Goal: Task Accomplishment & Management: Use online tool/utility

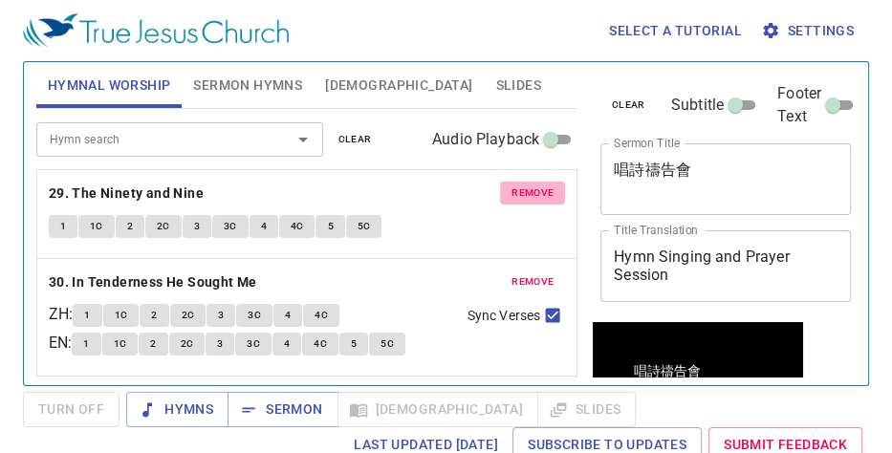
click at [516, 194] on span "remove" at bounding box center [532, 192] width 42 height 17
click at [516, 273] on span "remove" at bounding box center [532, 281] width 42 height 17
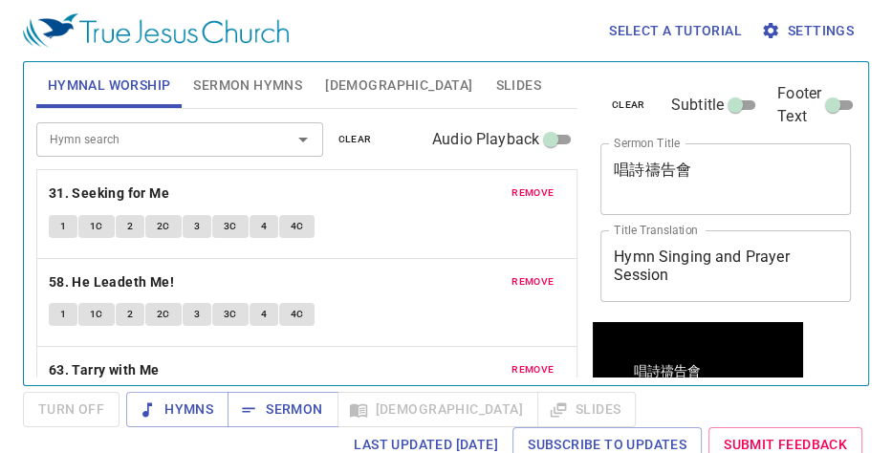
click at [516, 194] on span "remove" at bounding box center [532, 192] width 42 height 17
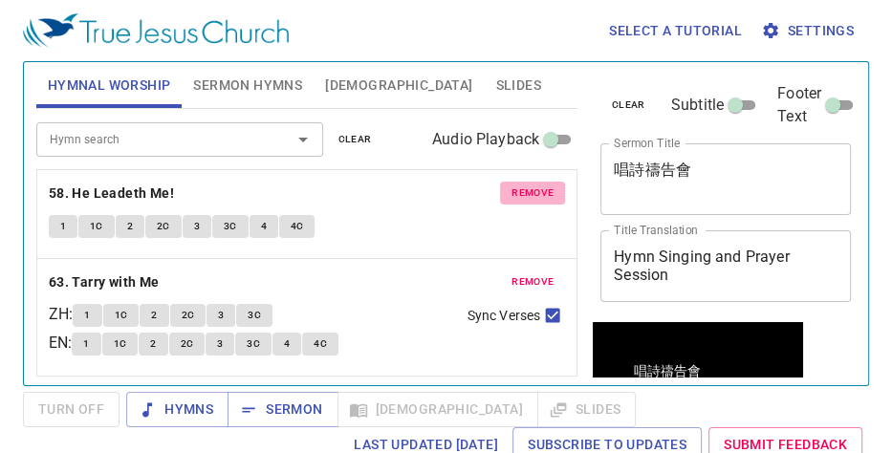
click at [516, 194] on span "remove" at bounding box center [532, 192] width 42 height 17
click at [516, 273] on span "remove" at bounding box center [532, 281] width 42 height 17
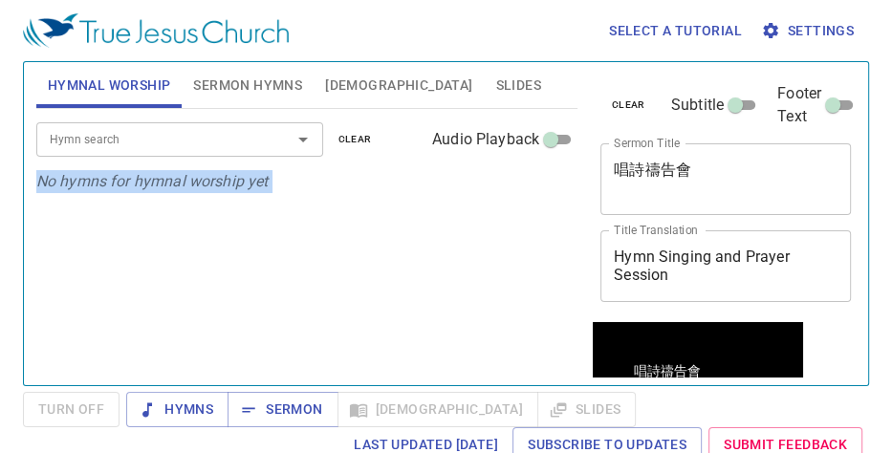
click at [516, 194] on div "Hymn search Hymn search clear Audio Playback No hymns for hymnal worship yet" at bounding box center [306, 239] width 541 height 260
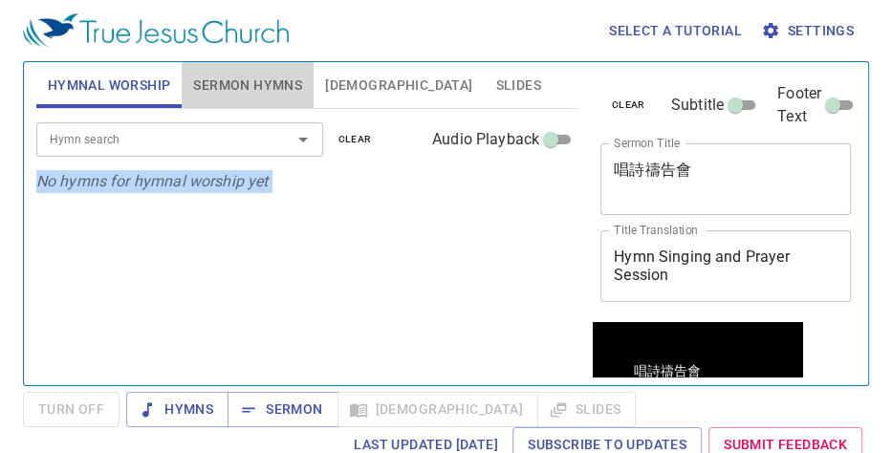
click at [248, 74] on span "Sermon Hymns" at bounding box center [247, 86] width 109 height 24
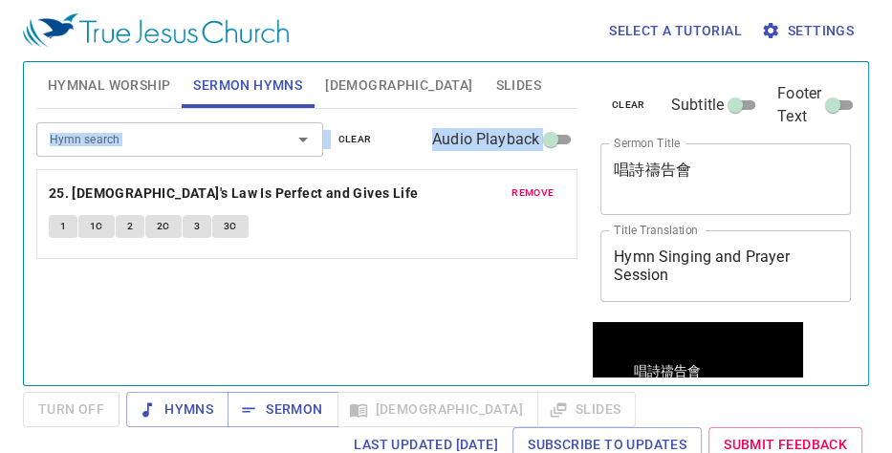
click at [143, 142] on input "Hymn search" at bounding box center [151, 139] width 219 height 22
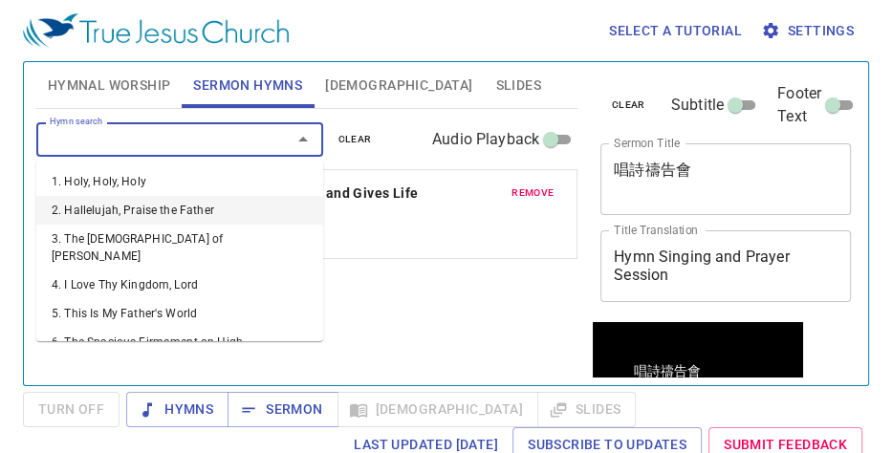
click at [491, 227] on div "1 1C 2 2C 3 3C" at bounding box center [307, 229] width 516 height 28
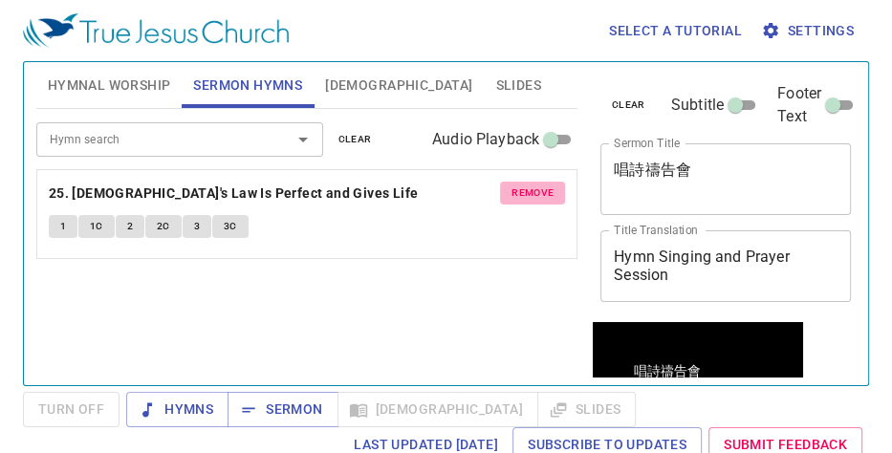
click at [550, 190] on span "remove" at bounding box center [532, 192] width 42 height 17
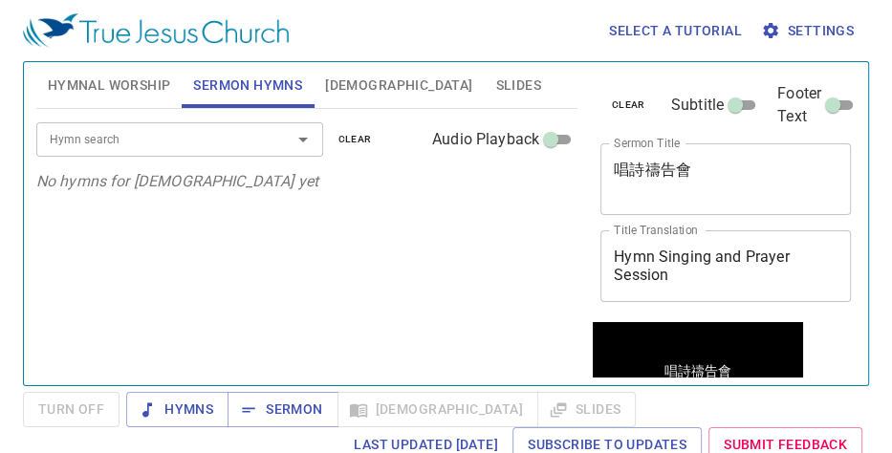
click at [241, 139] on input "Hymn search" at bounding box center [151, 139] width 219 height 22
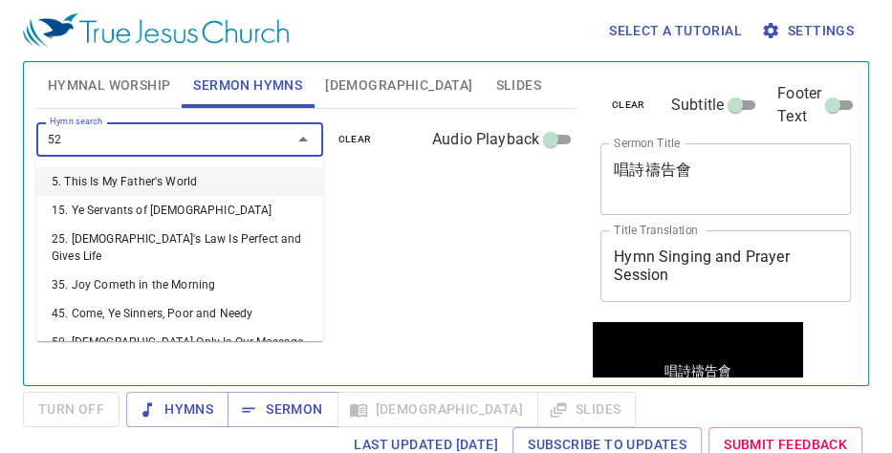
type input "522"
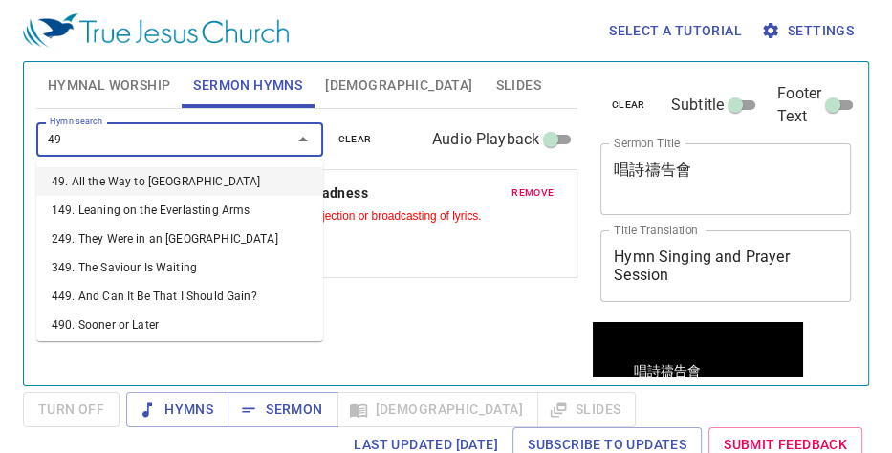
type input "491"
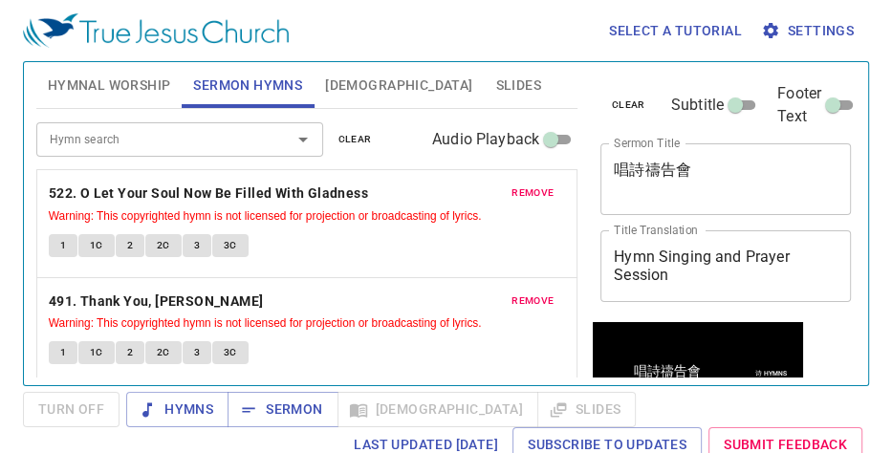
click at [716, 172] on textarea "唱詩禱告會" at bounding box center [726, 179] width 224 height 36
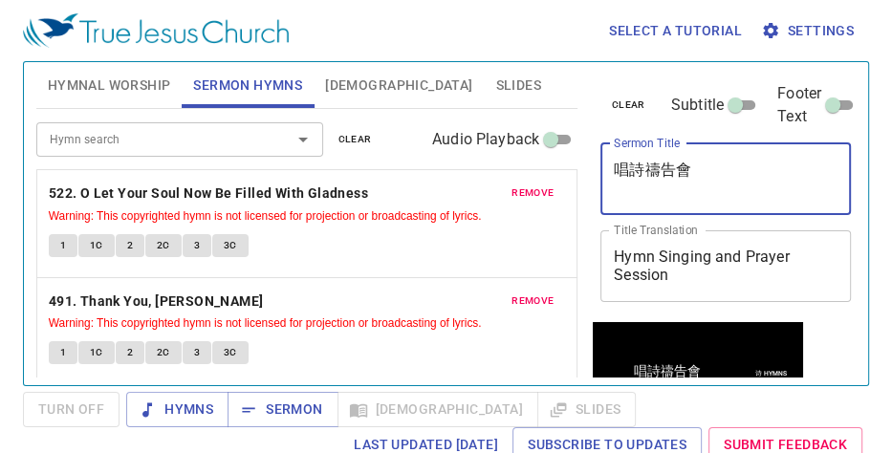
click at [716, 172] on textarea "唱詩禱告會" at bounding box center [726, 179] width 224 height 36
paste textarea "要常常喜樂 ，不住的[DEMOGRAPHIC_DATA] ，凡事[PERSON_NAME]"
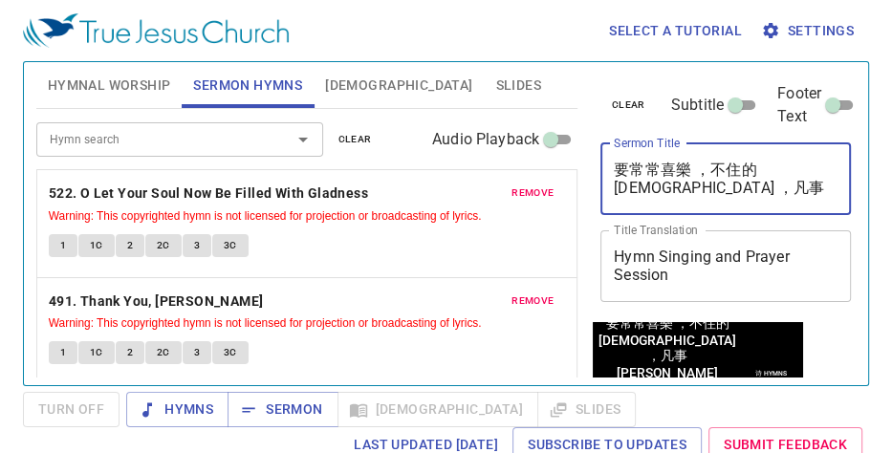
type textarea "要常常喜樂 ，不住的[DEMOGRAPHIC_DATA] ，凡事[PERSON_NAME]"
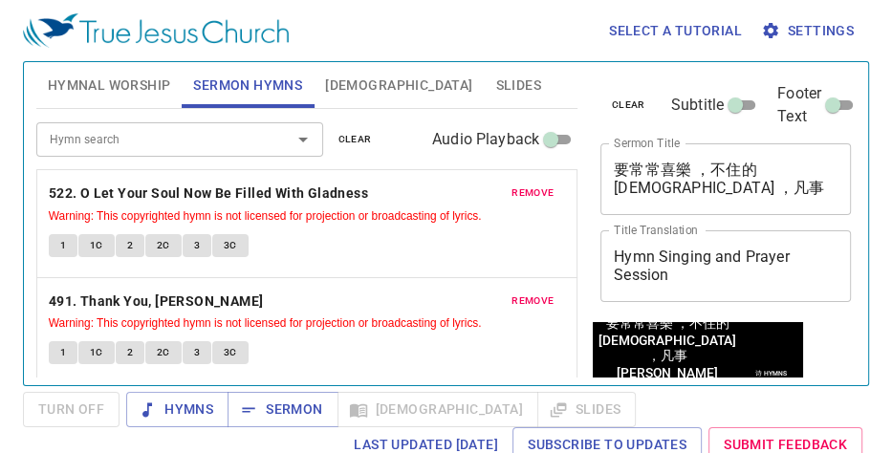
click at [748, 198] on div "要常常喜樂 ，不住的禱告 ，凡事謝恩 x Sermon Title" at bounding box center [725, 179] width 250 height 72
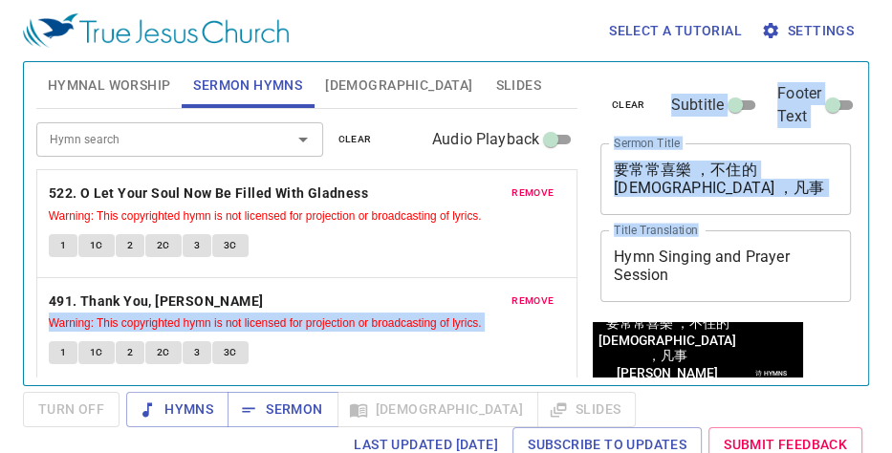
drag, startPoint x: 714, startPoint y: 284, endPoint x: 511, endPoint y: 215, distance: 214.0
click at [511, 215] on div "Hymnal Worship Sermon Hymns Bible Slides Hymn search Hymn search clear Audio Pl…" at bounding box center [446, 215] width 834 height 323
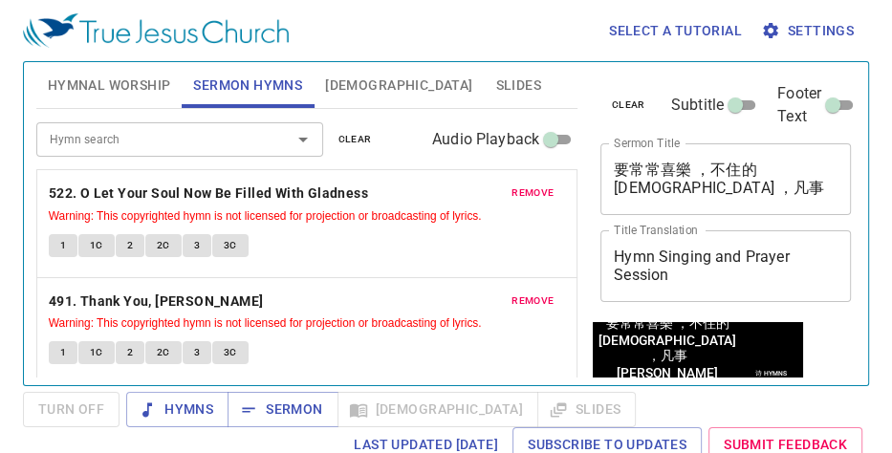
drag, startPoint x: 511, startPoint y: 215, endPoint x: 732, endPoint y: 290, distance: 233.0
click at [727, 290] on div "Hymn Singing and Prayer Session x Title Translation" at bounding box center [725, 266] width 250 height 72
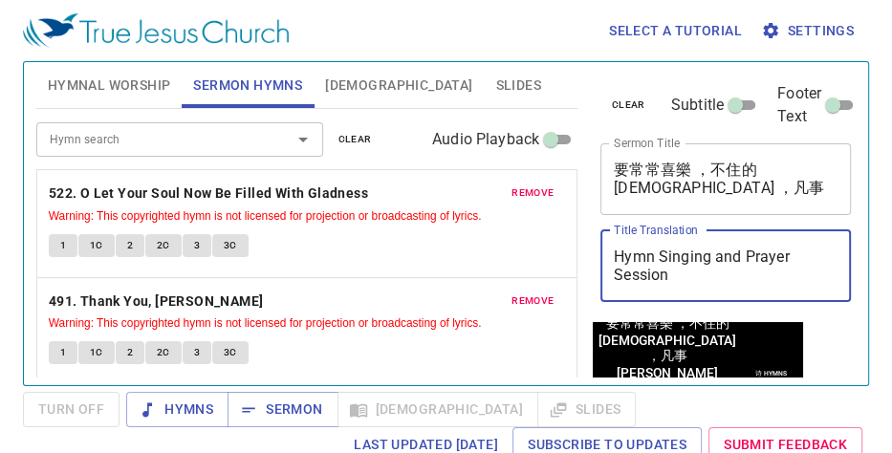
drag, startPoint x: 696, startPoint y: 271, endPoint x: 588, endPoint y: 241, distance: 112.2
click at [588, 241] on div "clear Subtitle Footer Text Sermon Title 要常常喜樂 ，不住的禱告 ，凡事謝恩 x Sermon Title Title…" at bounding box center [724, 215] width 278 height 323
paste textarea "Rejoice Always, Pray Unceasingly, Give Thanks"
type textarea "Rejoice Always, Pray Unceasingly, Give Thanks"
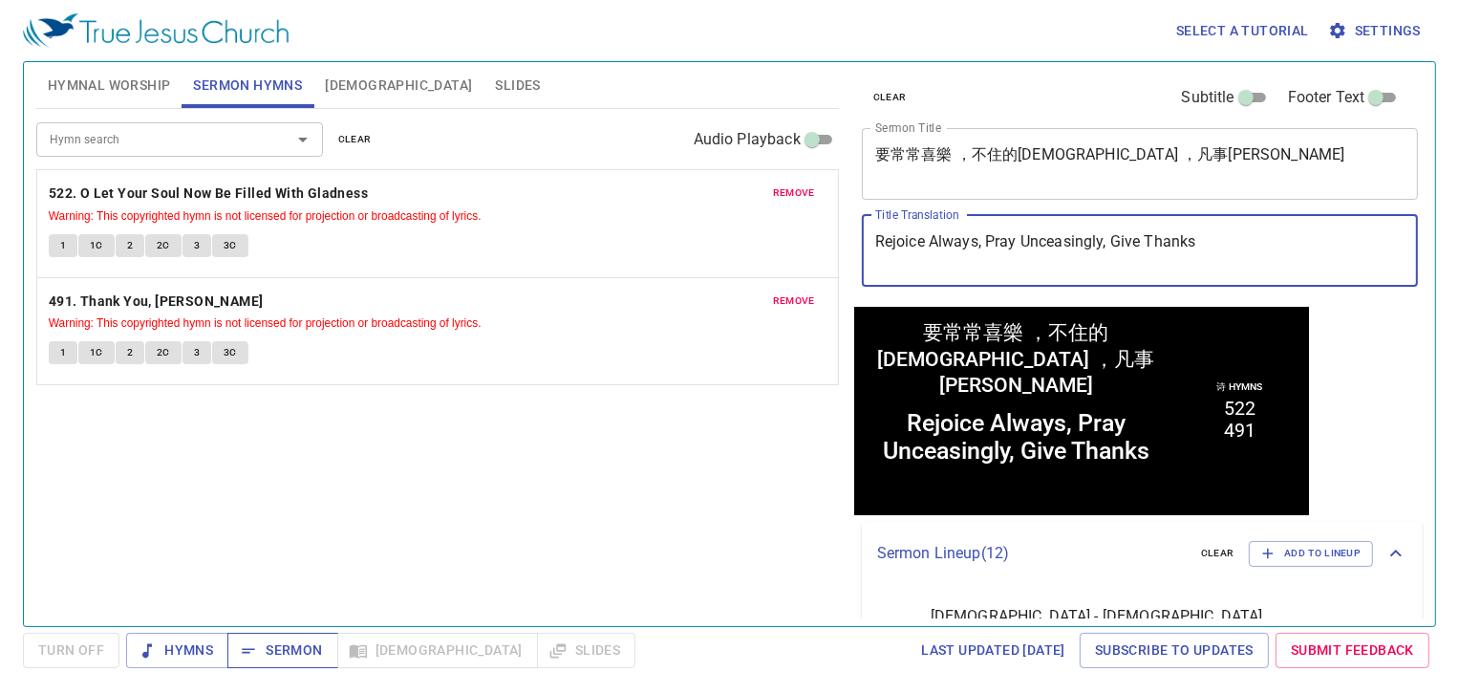
click at [296, 332] on button "Sermon" at bounding box center [282, 650] width 110 height 35
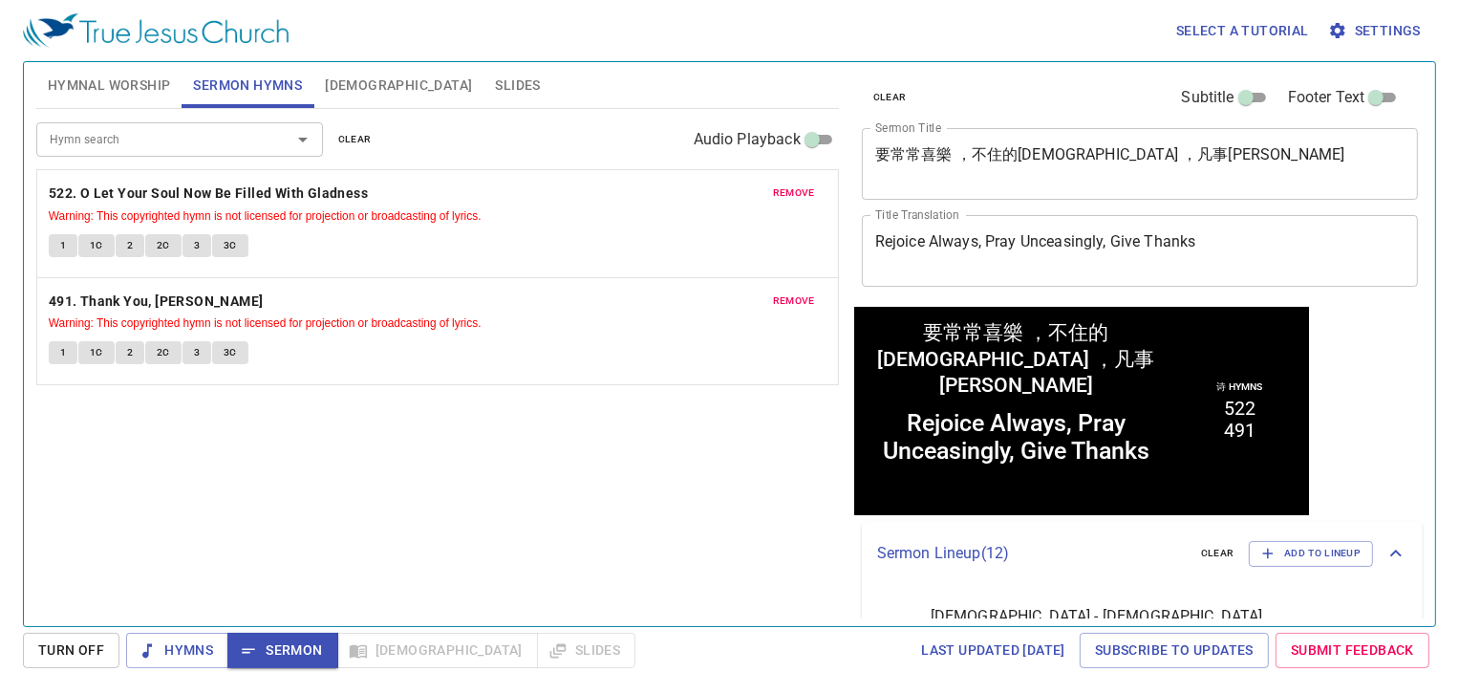
click at [891, 165] on textarea "要常常喜樂 ，不住的[DEMOGRAPHIC_DATA] ，凡事[PERSON_NAME]" at bounding box center [1140, 163] width 530 height 36
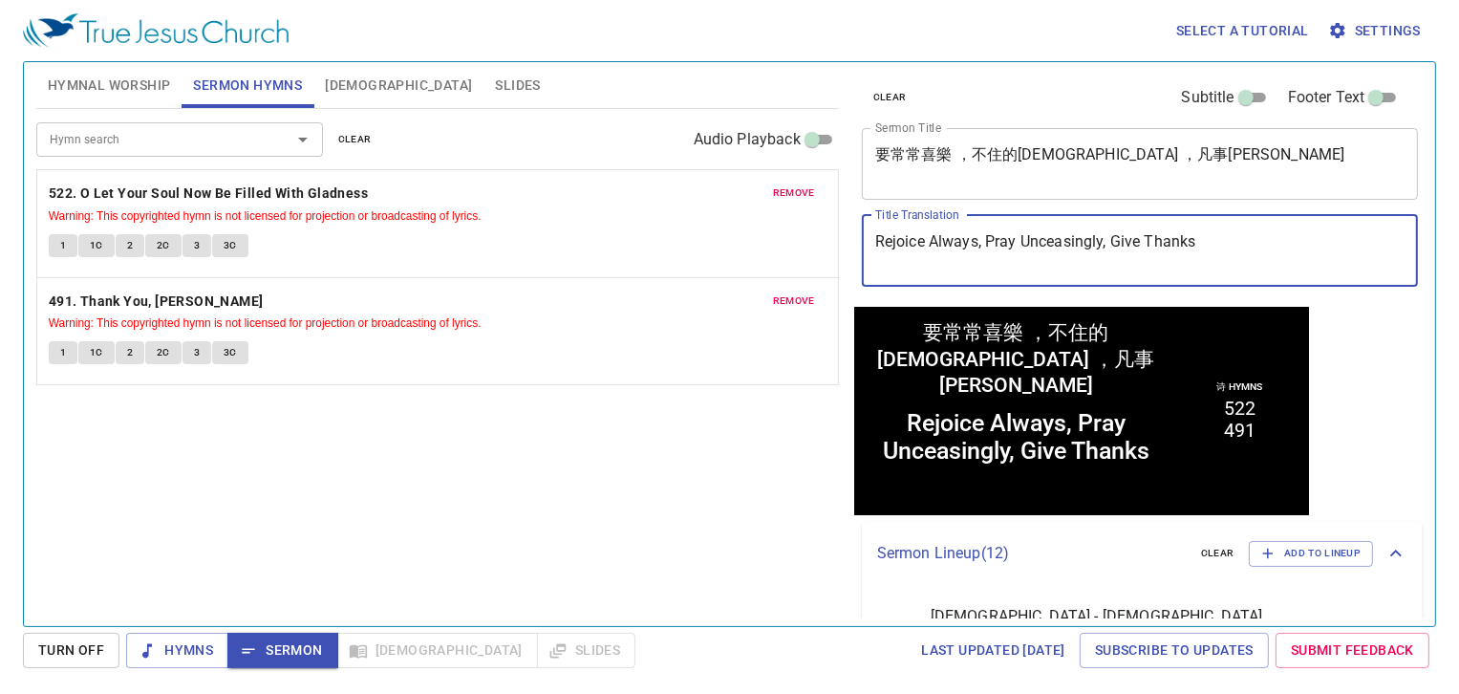
drag, startPoint x: 1221, startPoint y: 240, endPoint x: 787, endPoint y: 196, distance: 436.1
click at [787, 196] on div "Hymnal Worship Sermon Hymns Bible Slides Hymn search Hymn search clear Audio Pl…" at bounding box center [730, 336] width 1402 height 564
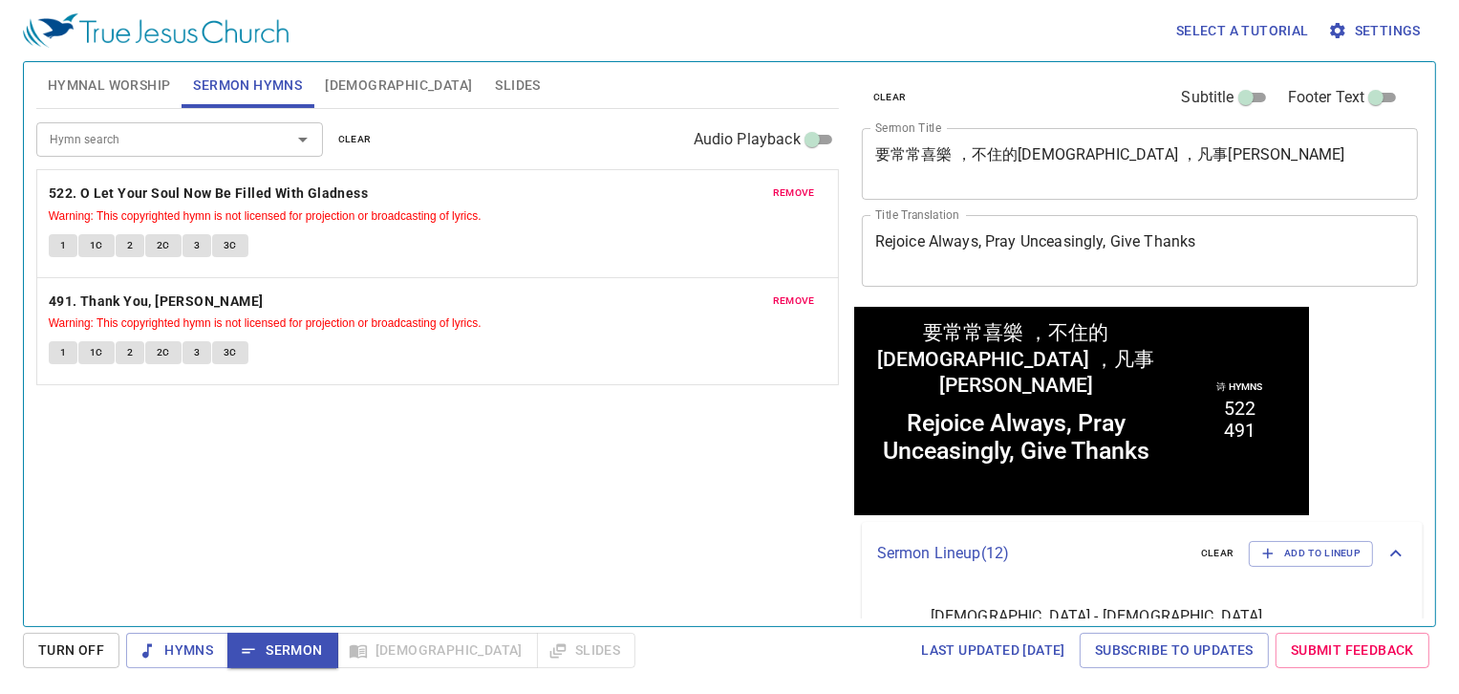
click at [114, 112] on div "Hymn search Hymn search clear Audio Playback" at bounding box center [437, 139] width 803 height 61
click at [74, 82] on span "Hymnal Worship" at bounding box center [109, 86] width 123 height 24
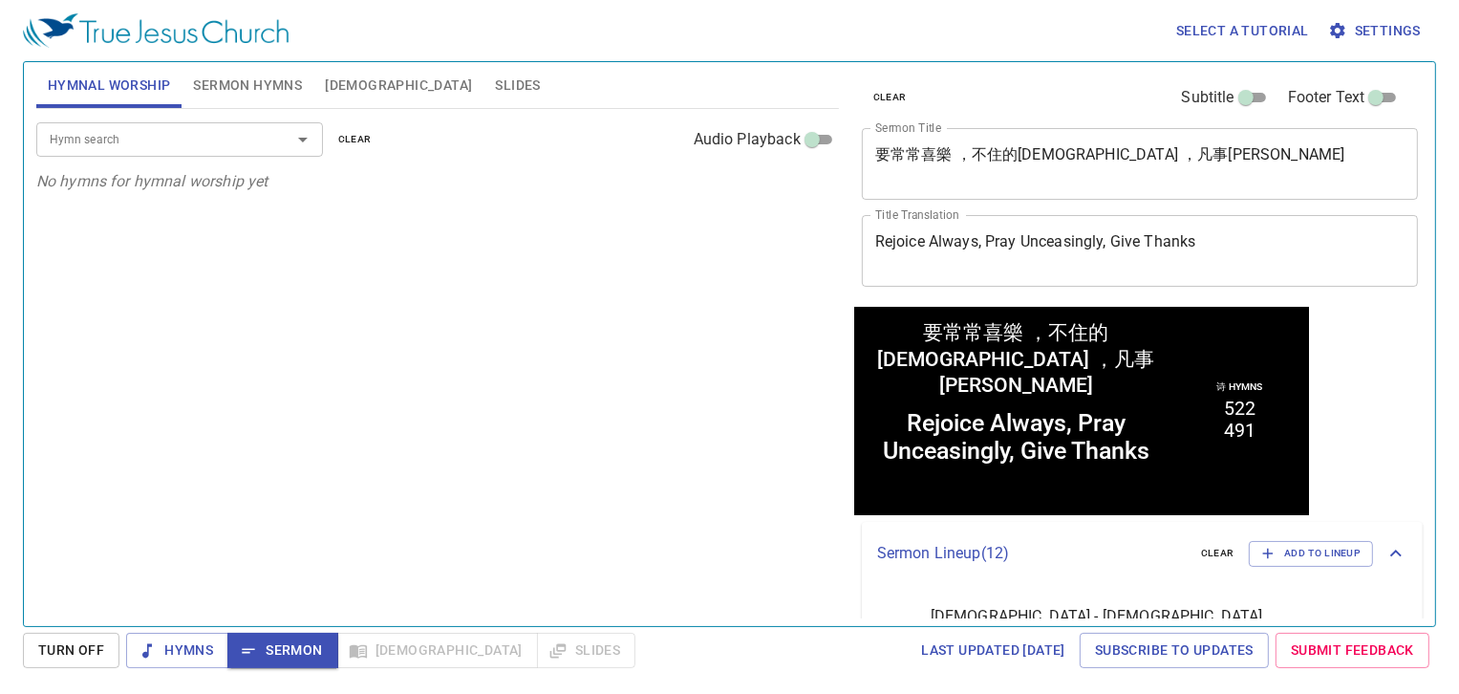
click at [173, 136] on input "Hymn search" at bounding box center [151, 139] width 219 height 22
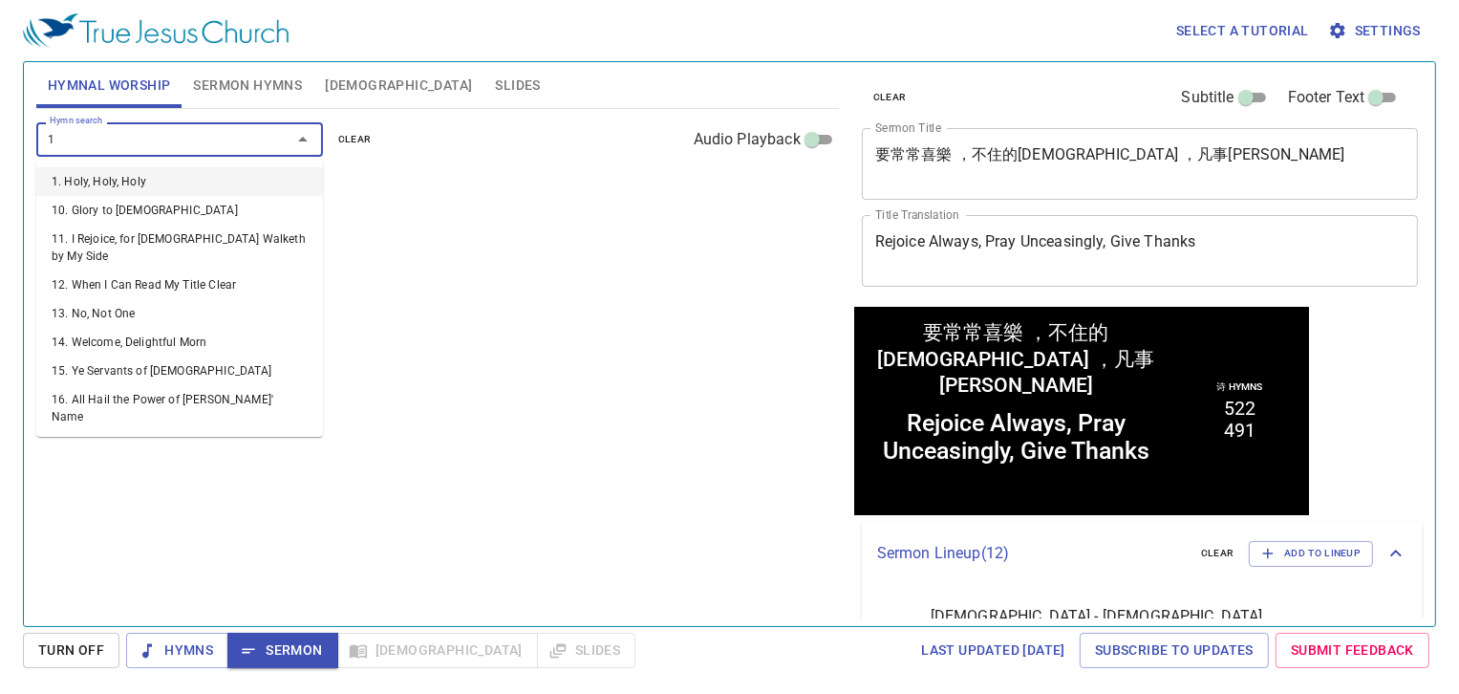
type input "12"
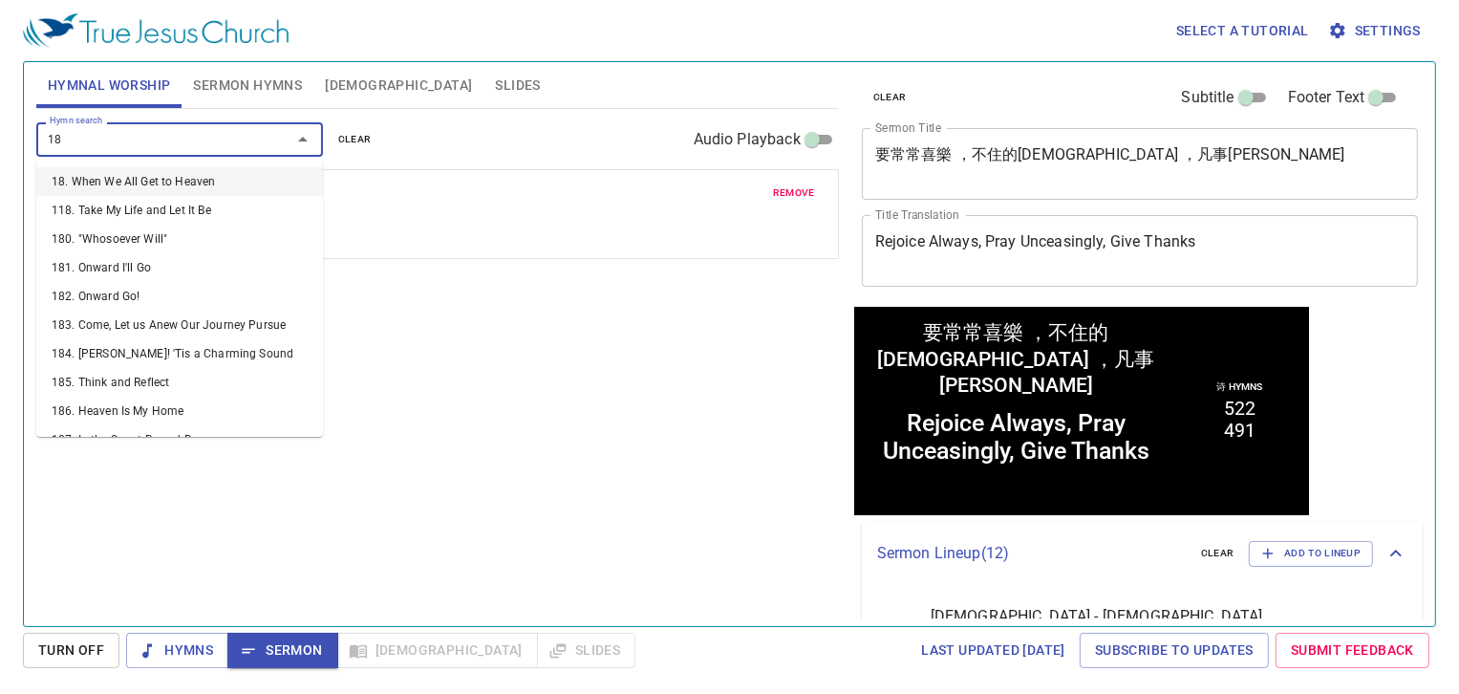
type input "186"
type input "46"
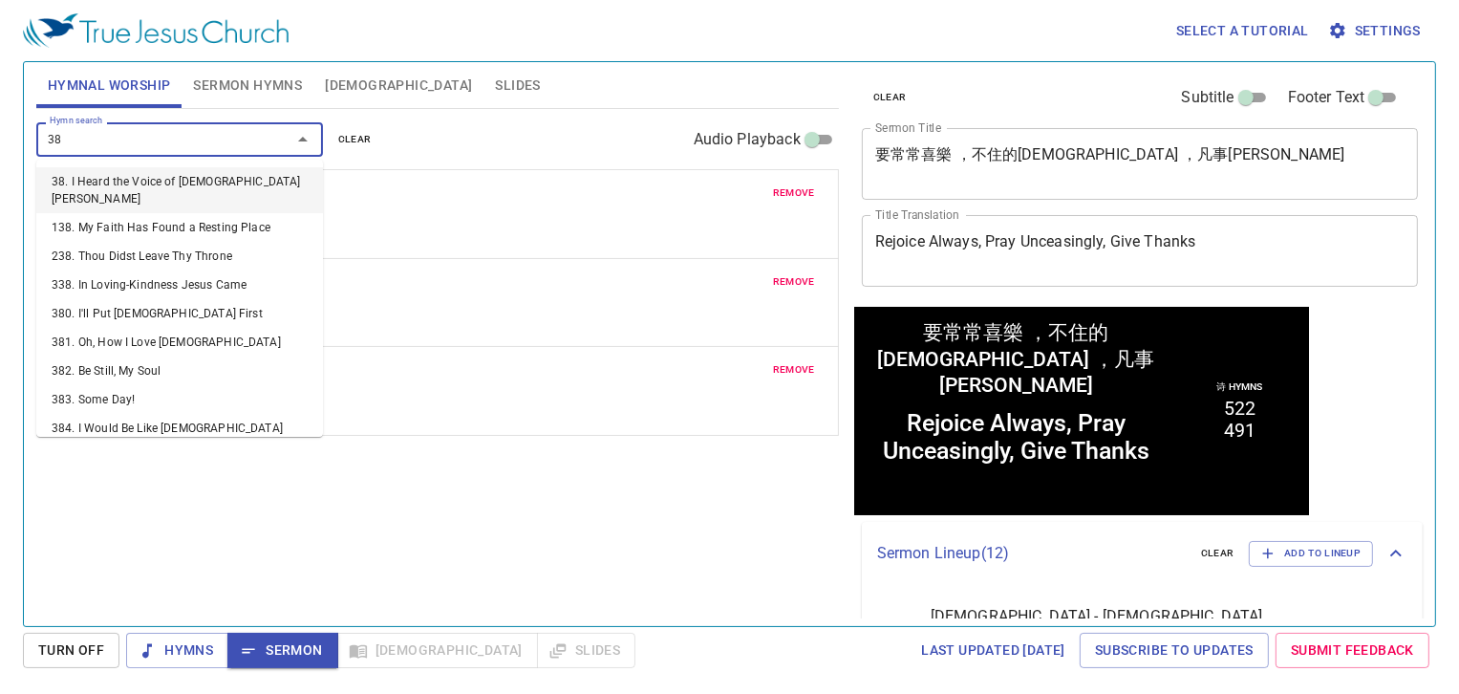
type input "380"
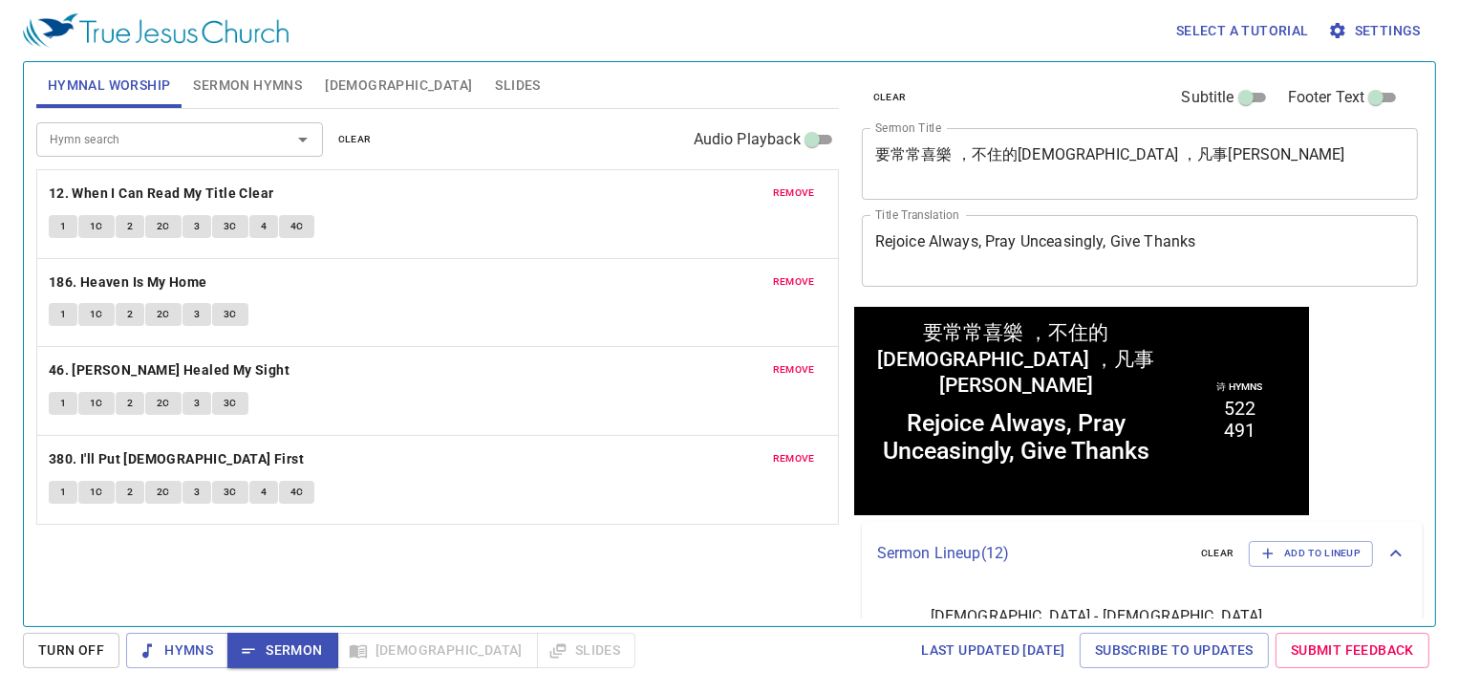
click at [284, 80] on span "Sermon Hymns" at bounding box center [247, 86] width 109 height 24
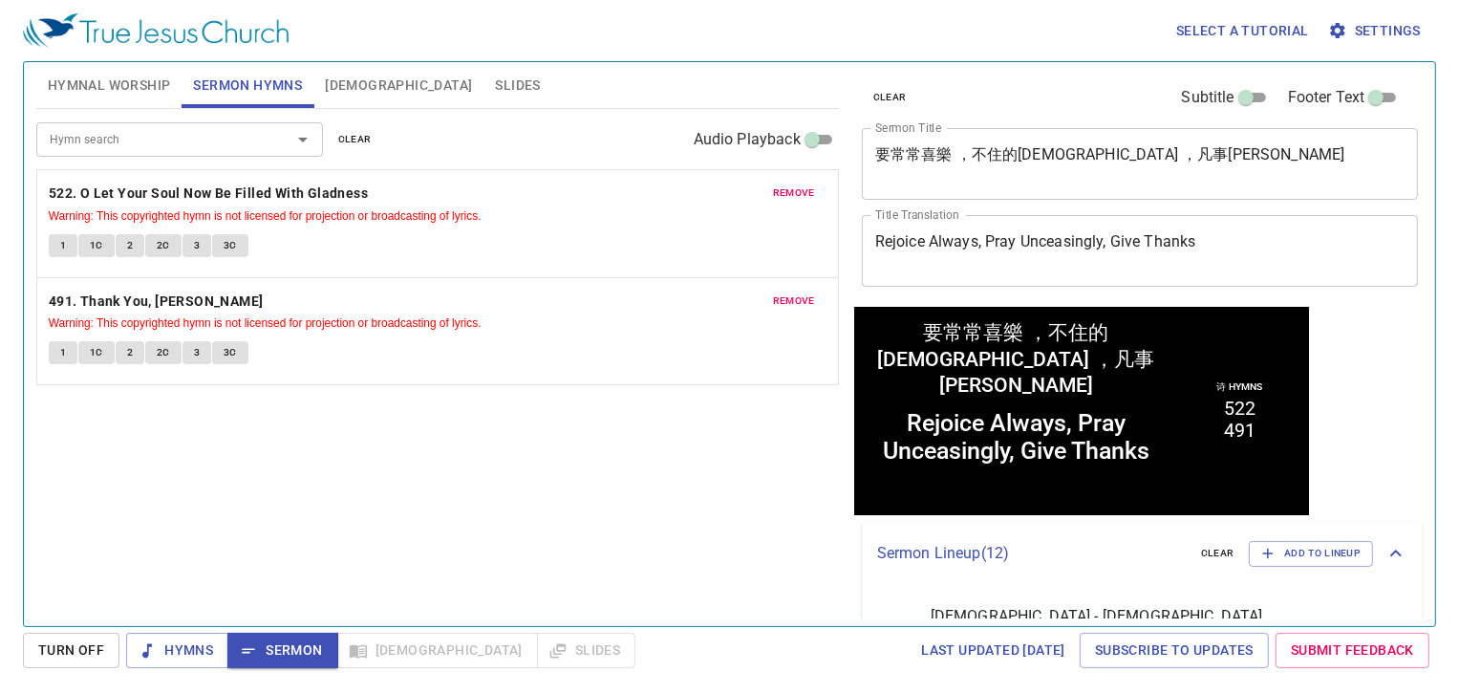
click at [585, 332] on div "Hymn search Hymn search clear Audio Playback remove 522. O Let Your Soul Now Be…" at bounding box center [437, 359] width 803 height 501
click at [104, 100] on button "Hymnal Worship" at bounding box center [109, 85] width 146 height 46
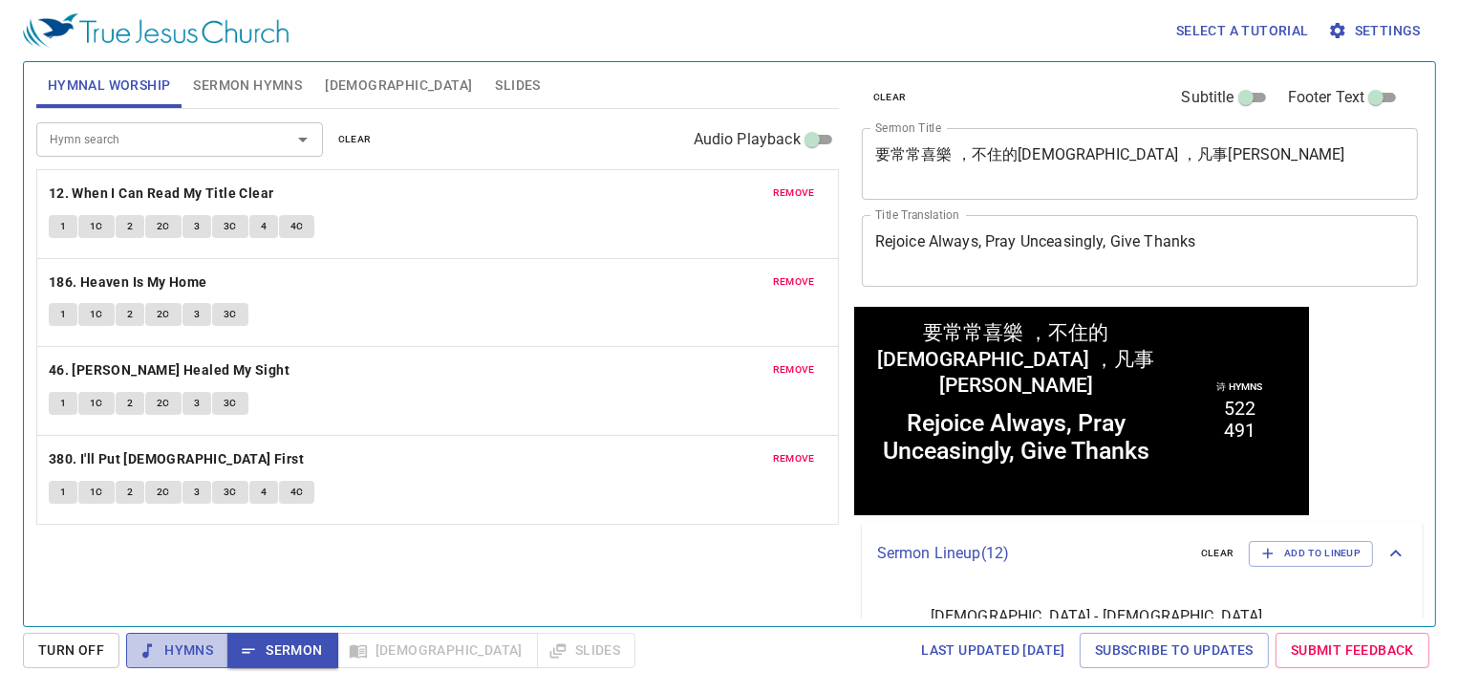
click at [163, 332] on span "Hymns" at bounding box center [177, 650] width 72 height 24
click at [58, 228] on button "1" at bounding box center [63, 226] width 29 height 23
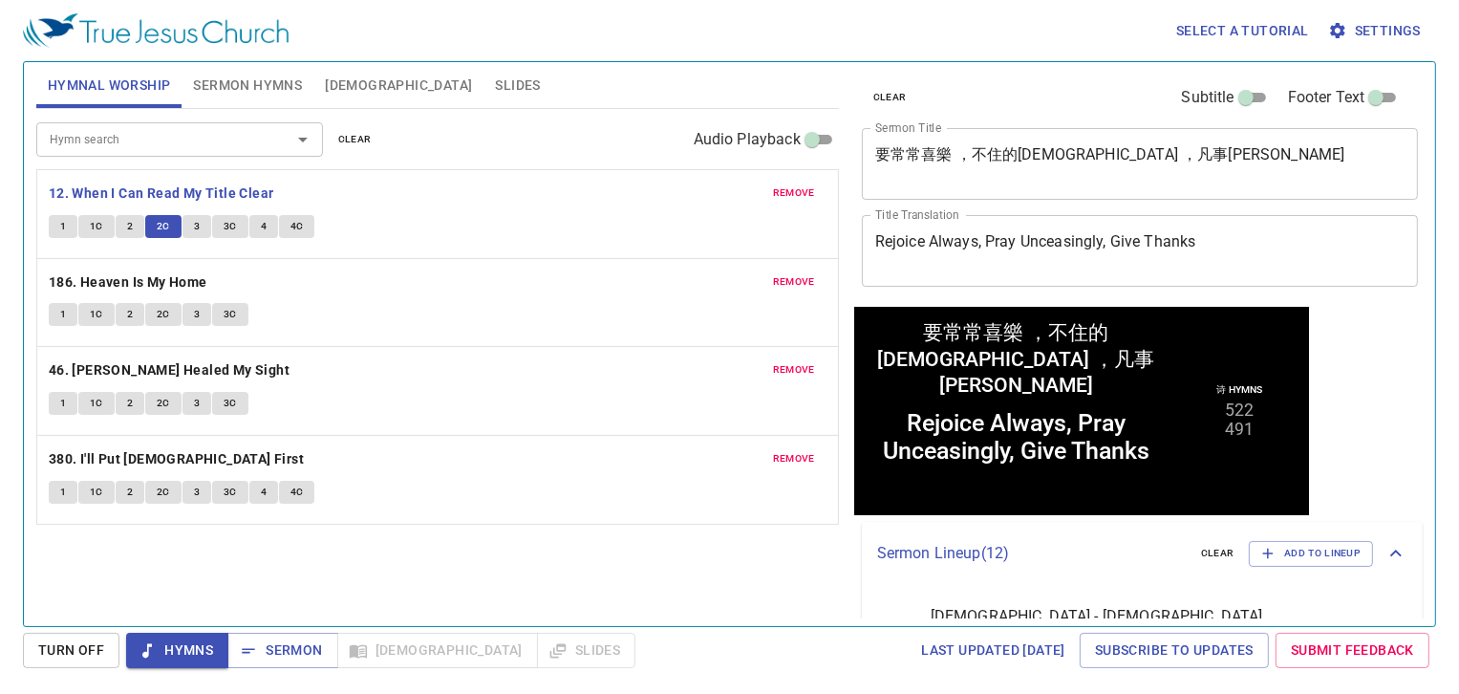
click at [425, 222] on div "1 1C 2 2C 3 3C 4 4C" at bounding box center [438, 229] width 778 height 28
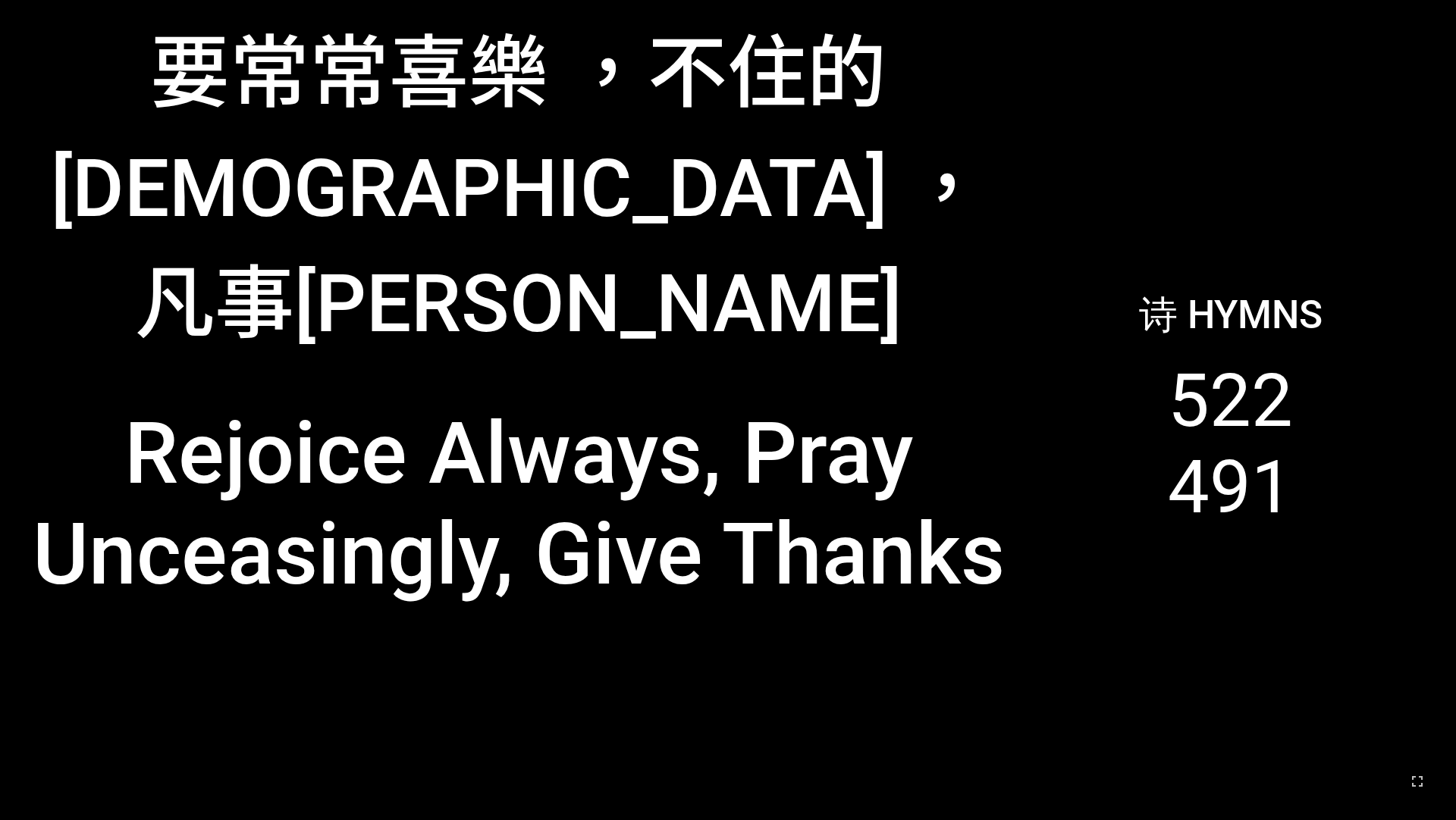
click at [461, 477] on div "Rejoice Always, Pray Unceasingly, Give Thanks" at bounding box center [518, 504] width 972 height 201
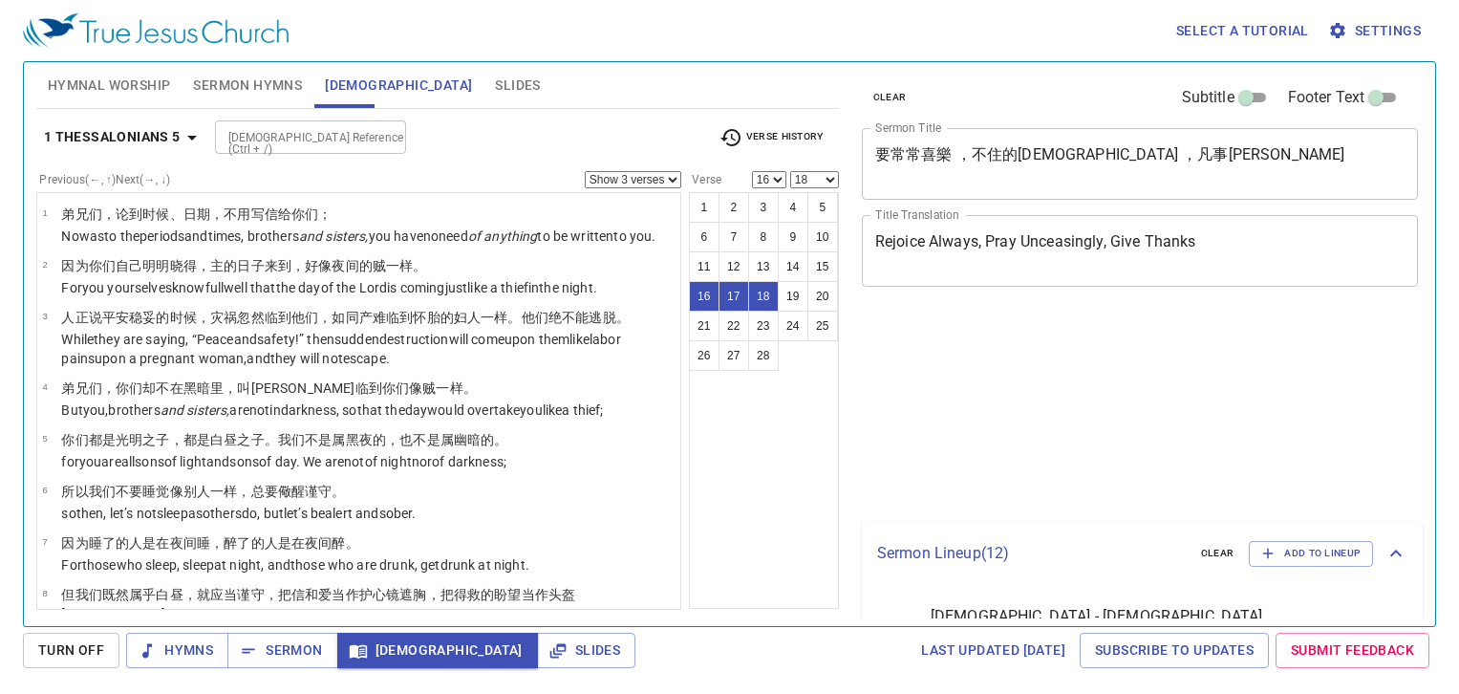
select select "3"
select select "16"
select select "18"
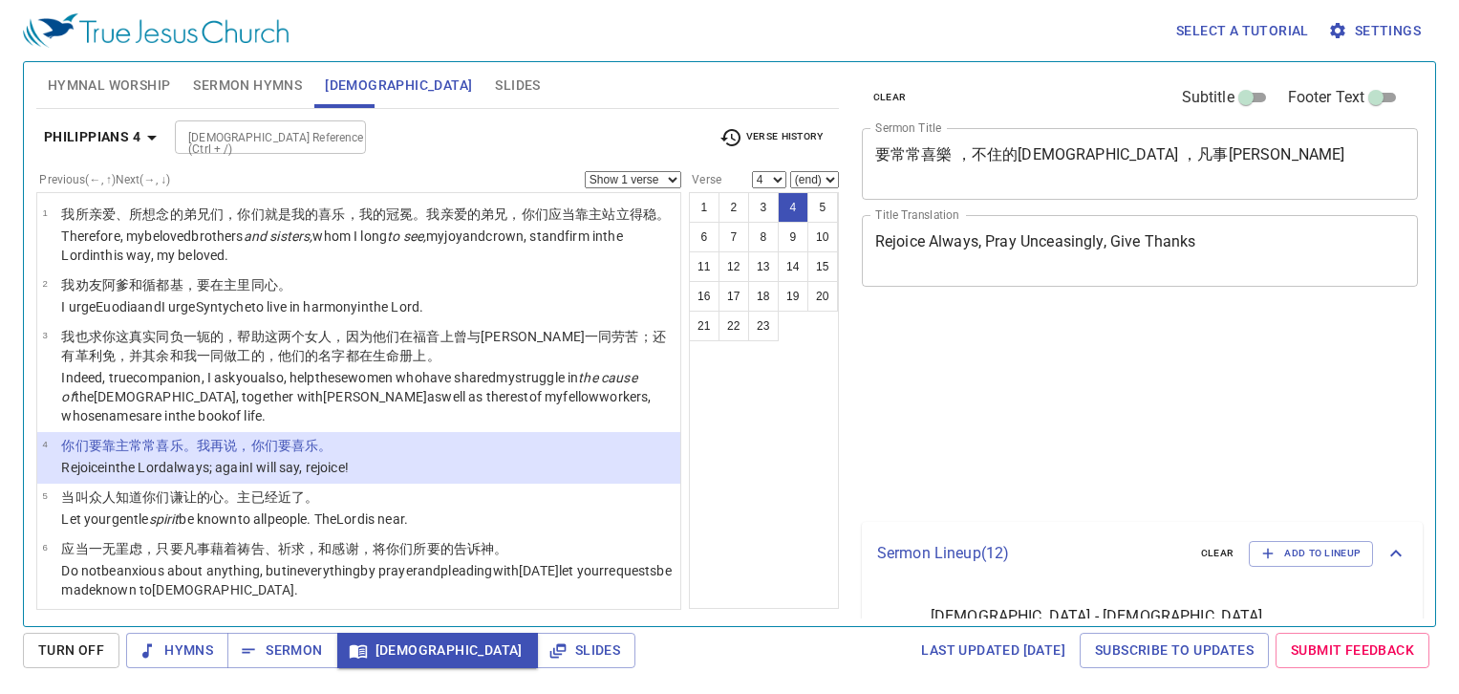
select select "4"
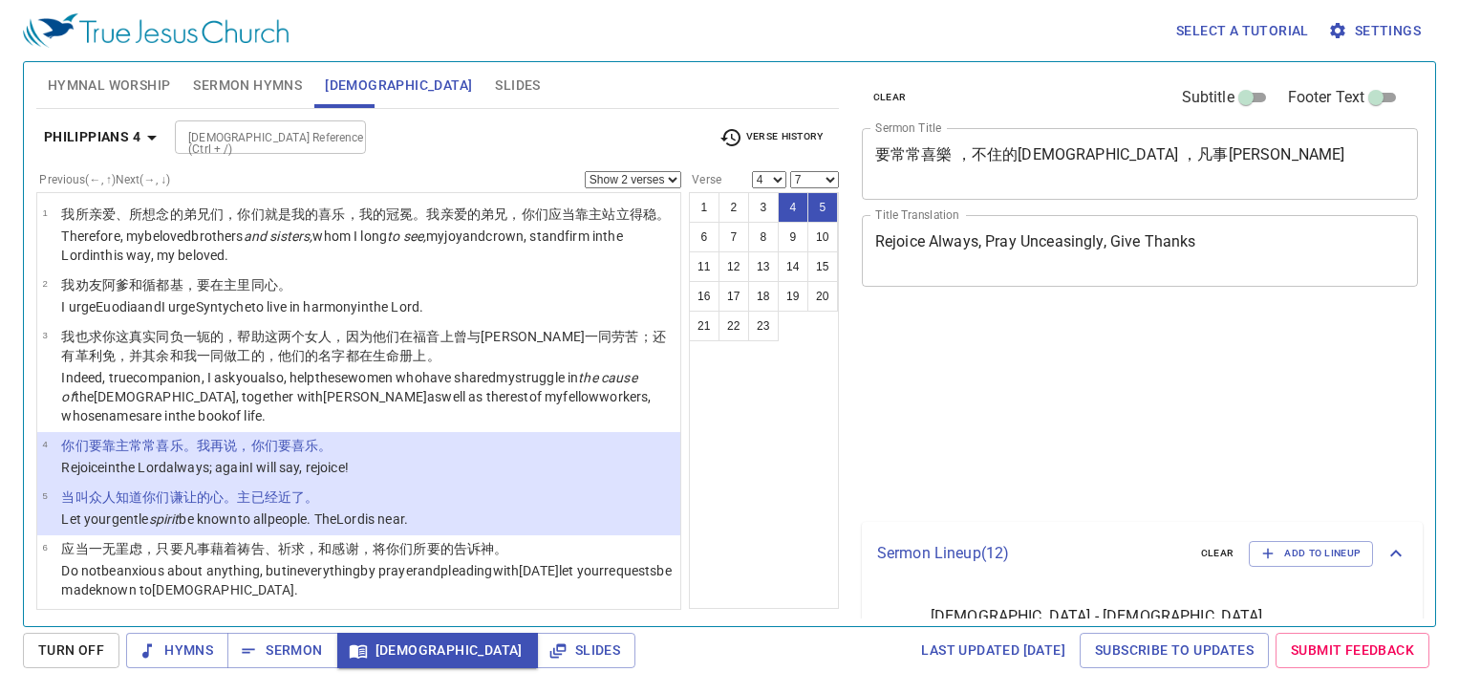
select select "2"
select select "4"
select select "7"
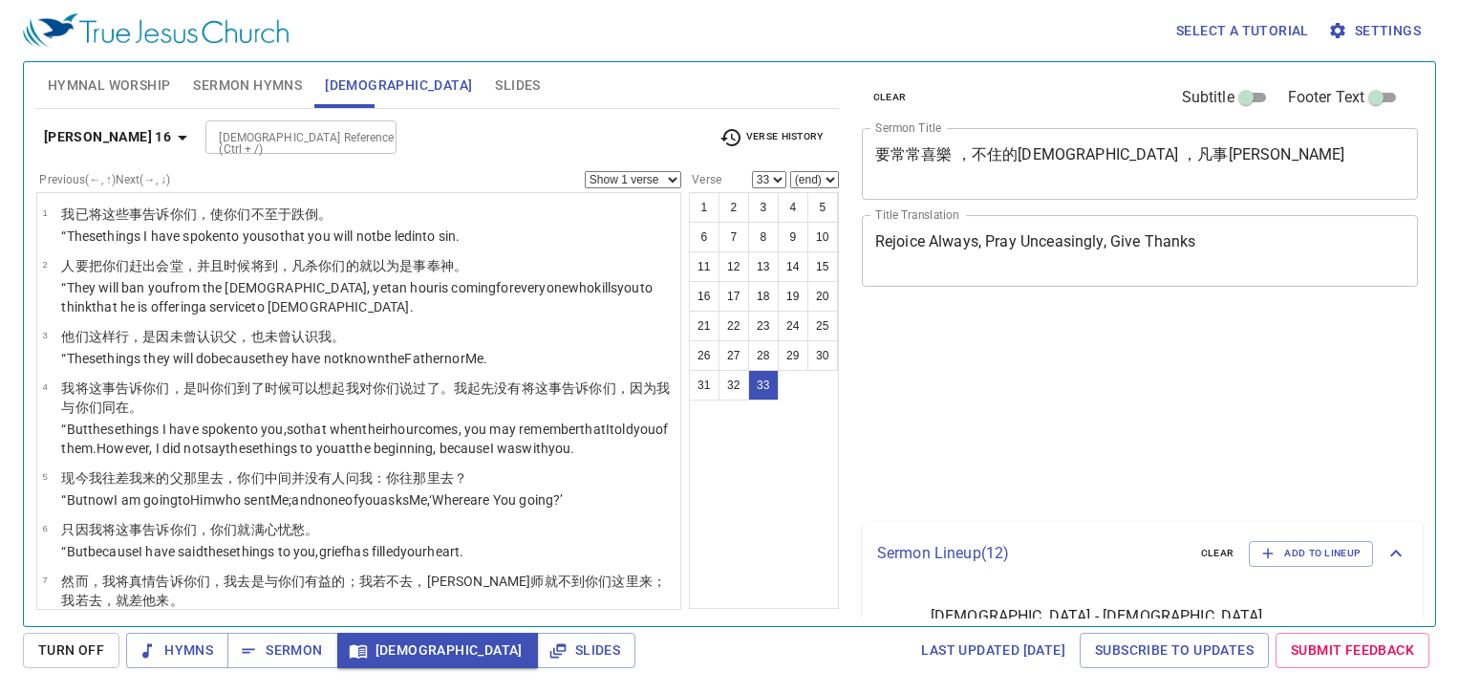
select select "33"
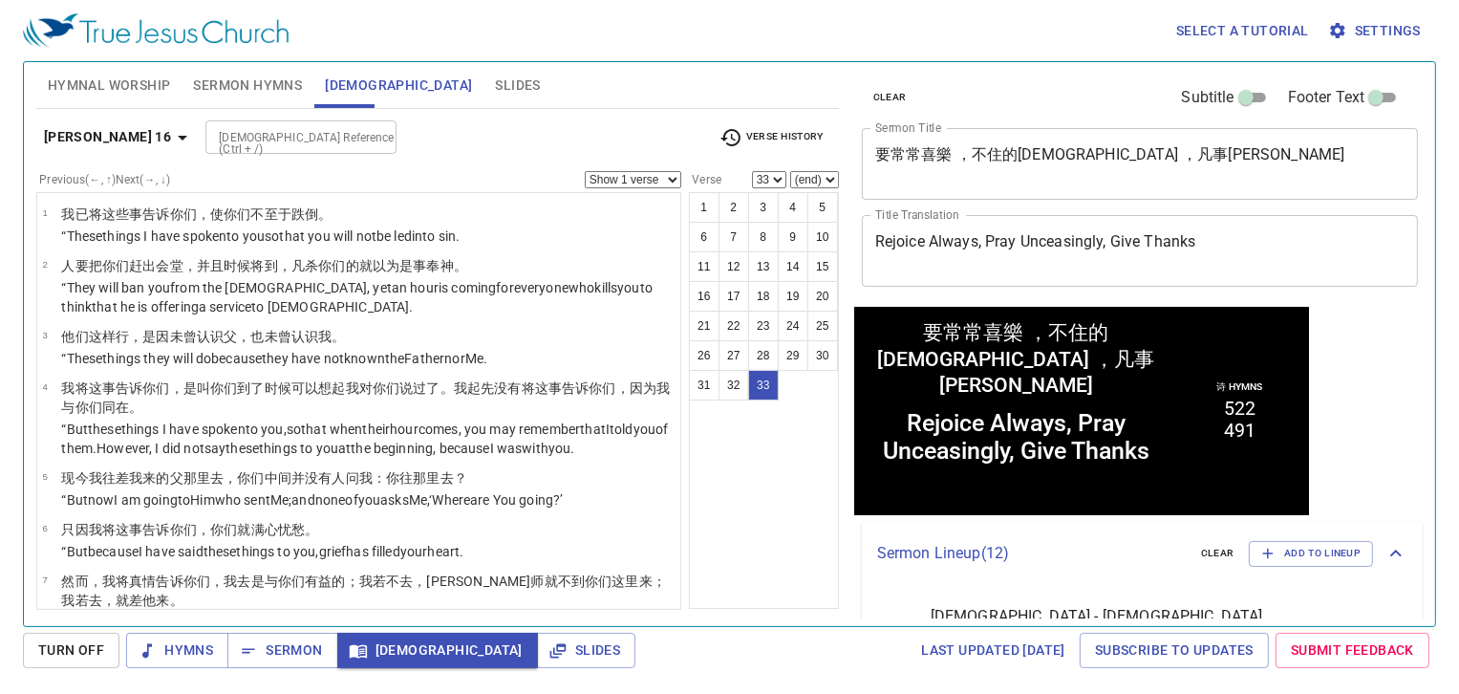
scroll to position [1972, 0]
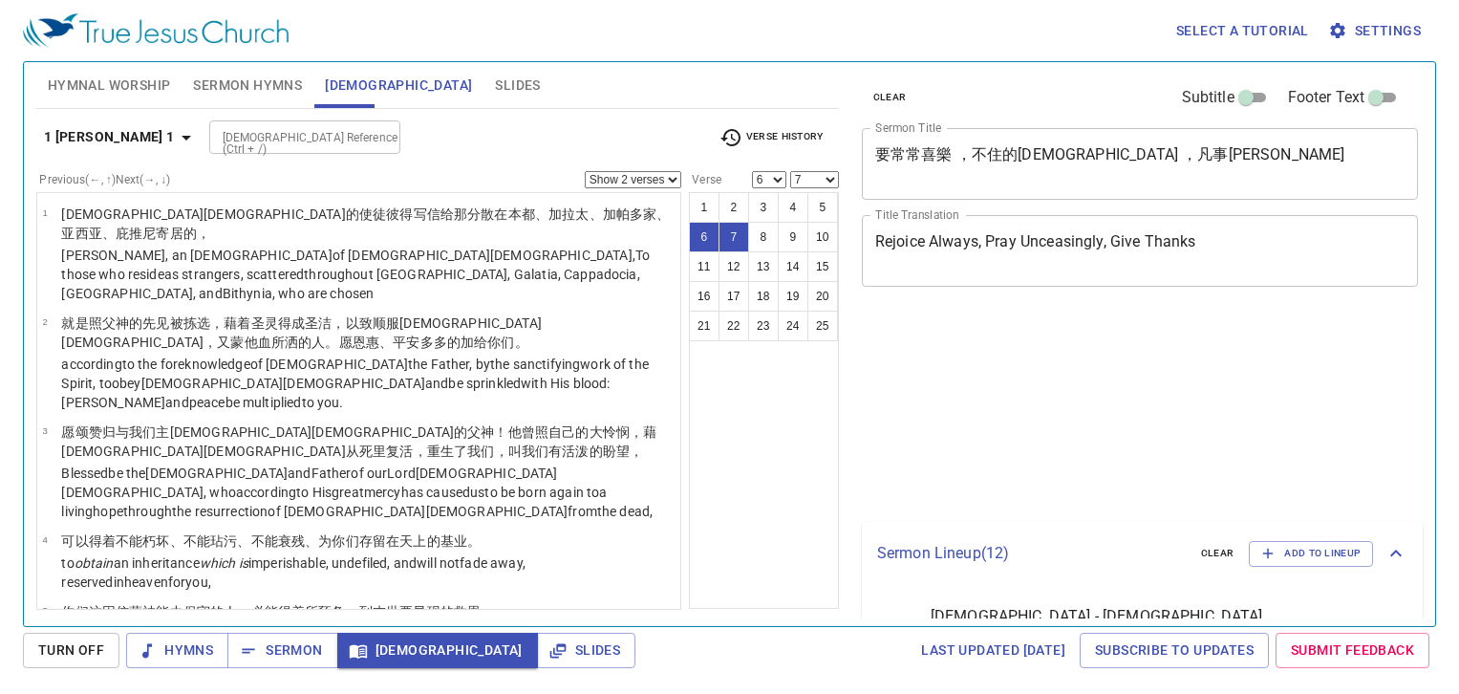
select select "2"
select select "6"
select select "7"
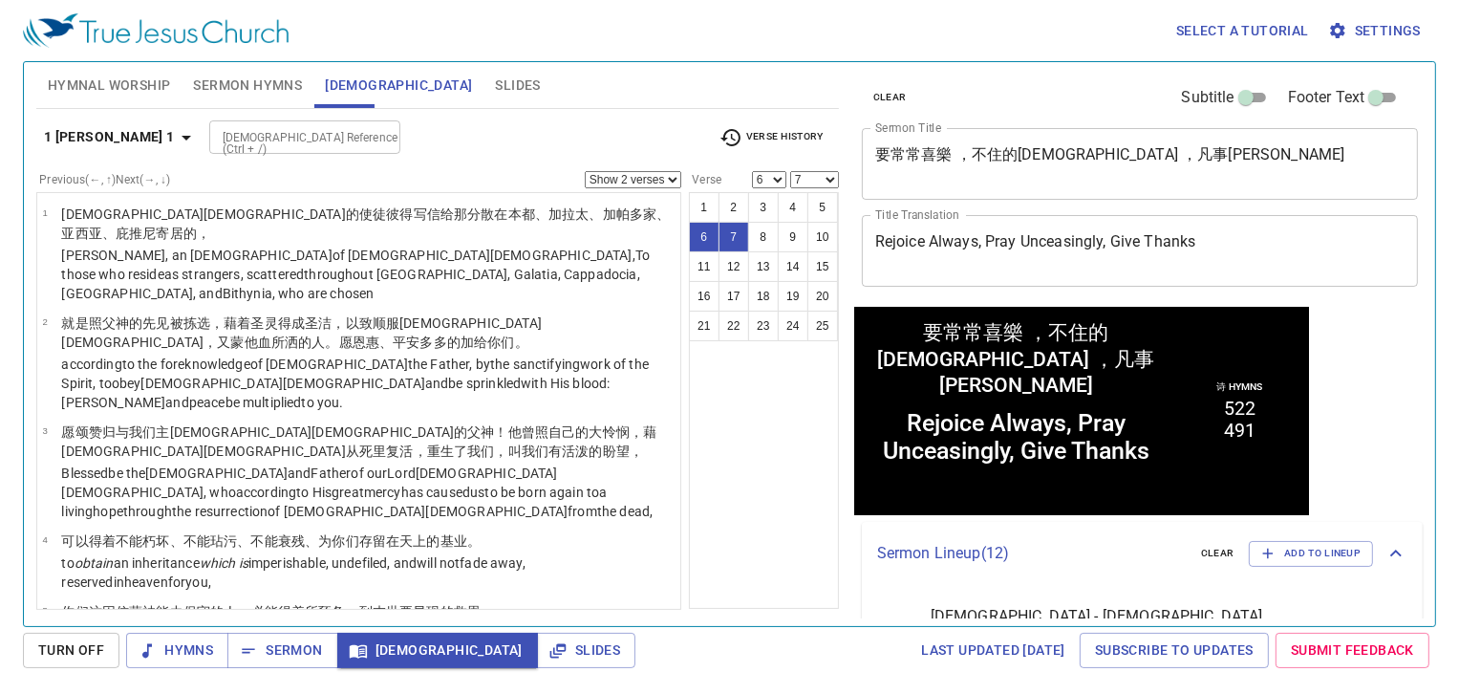
scroll to position [226, 0]
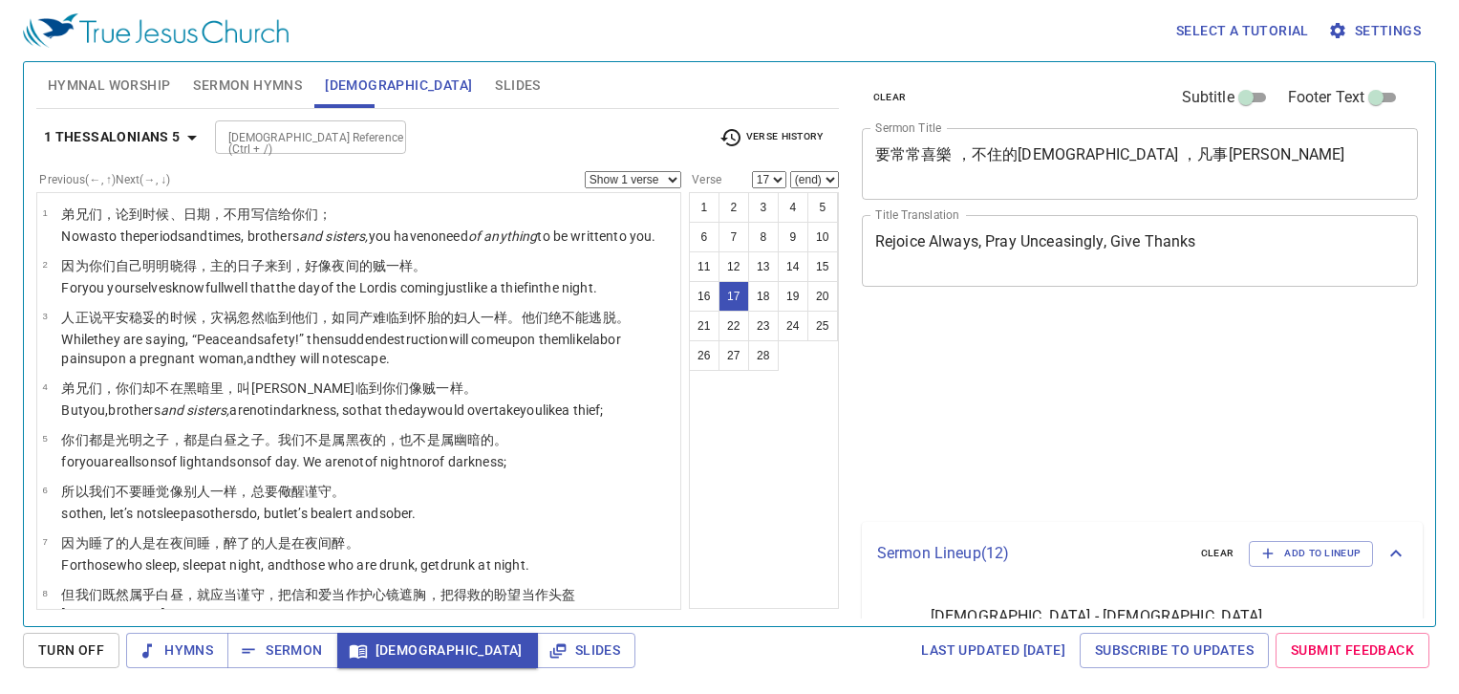
select select "17"
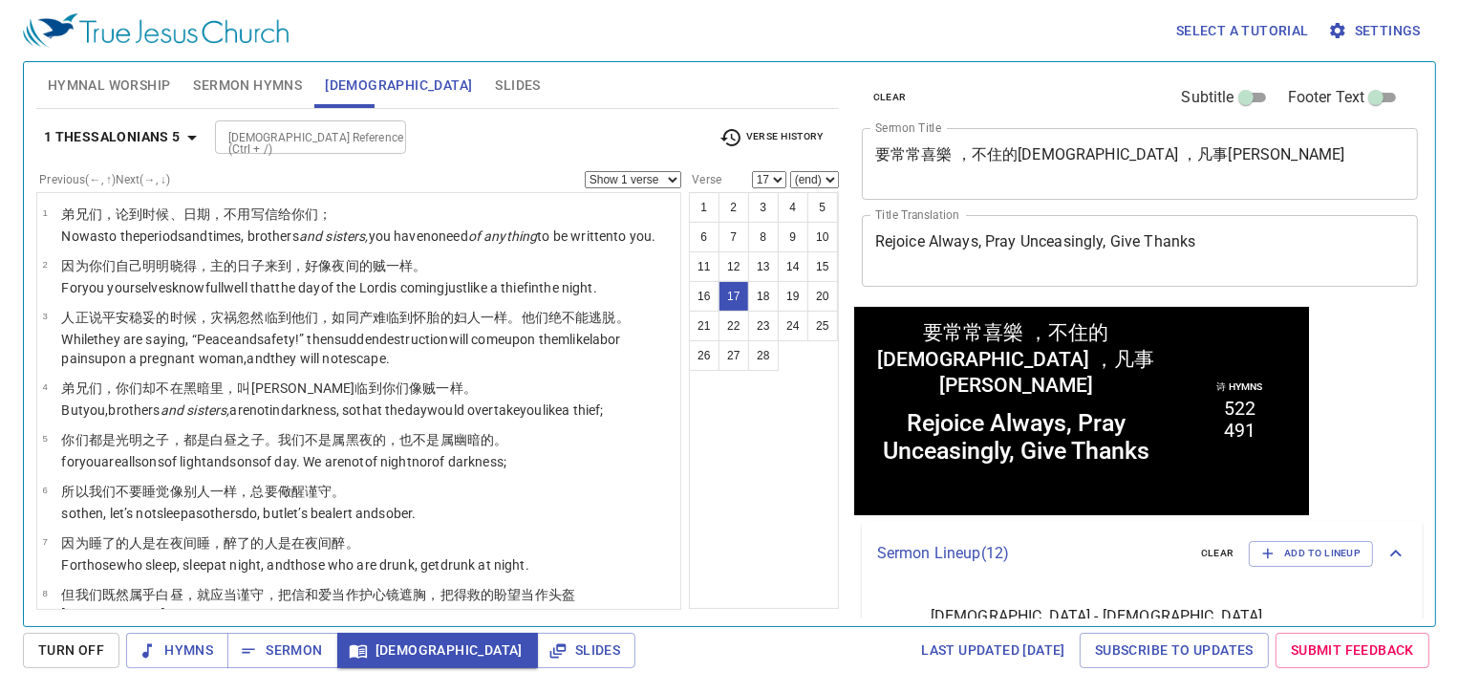
scroll to position [669, 0]
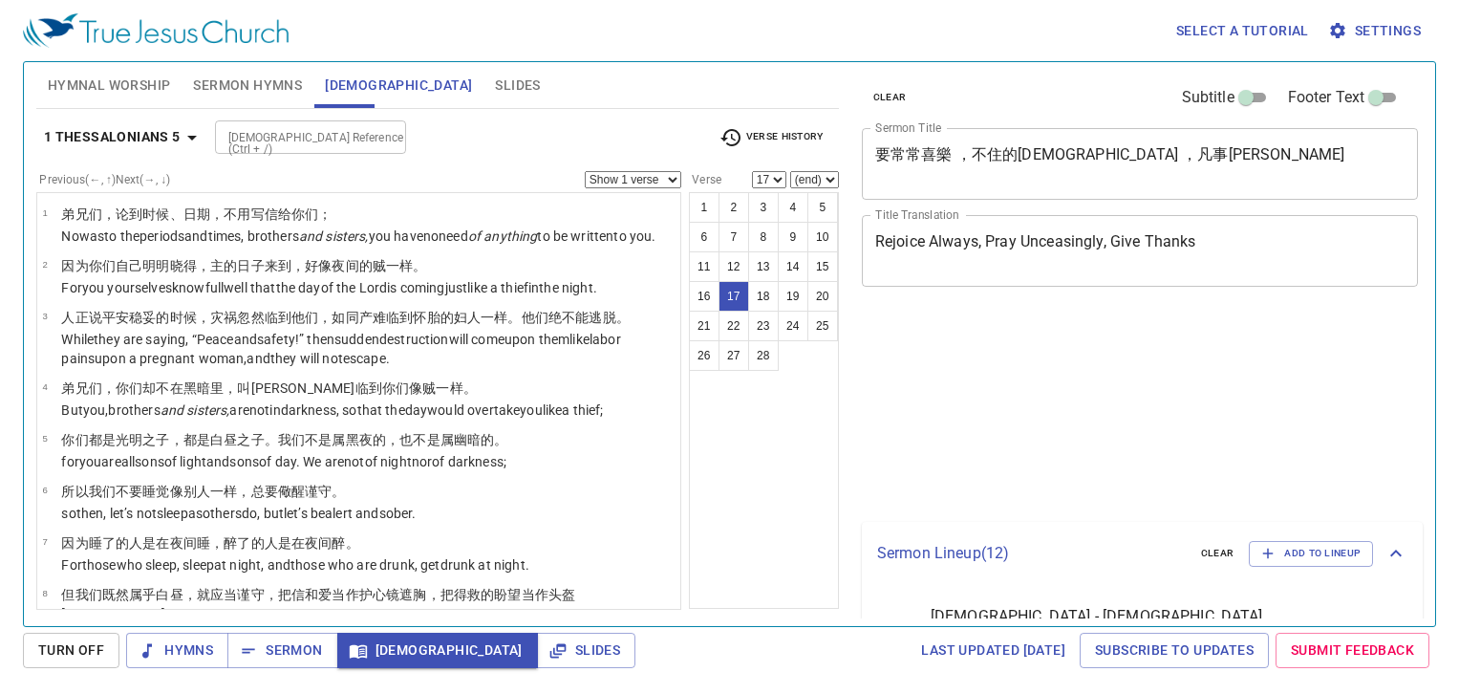
select select "17"
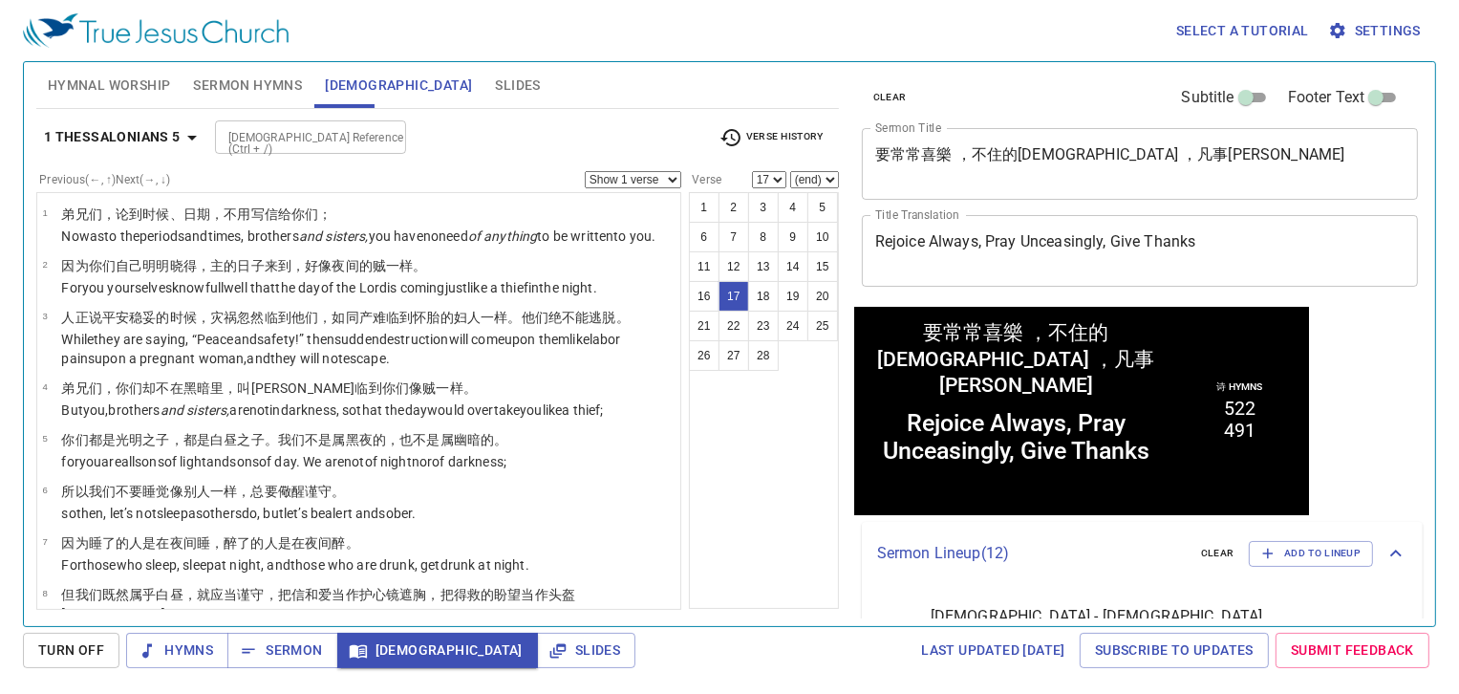
scroll to position [669, 0]
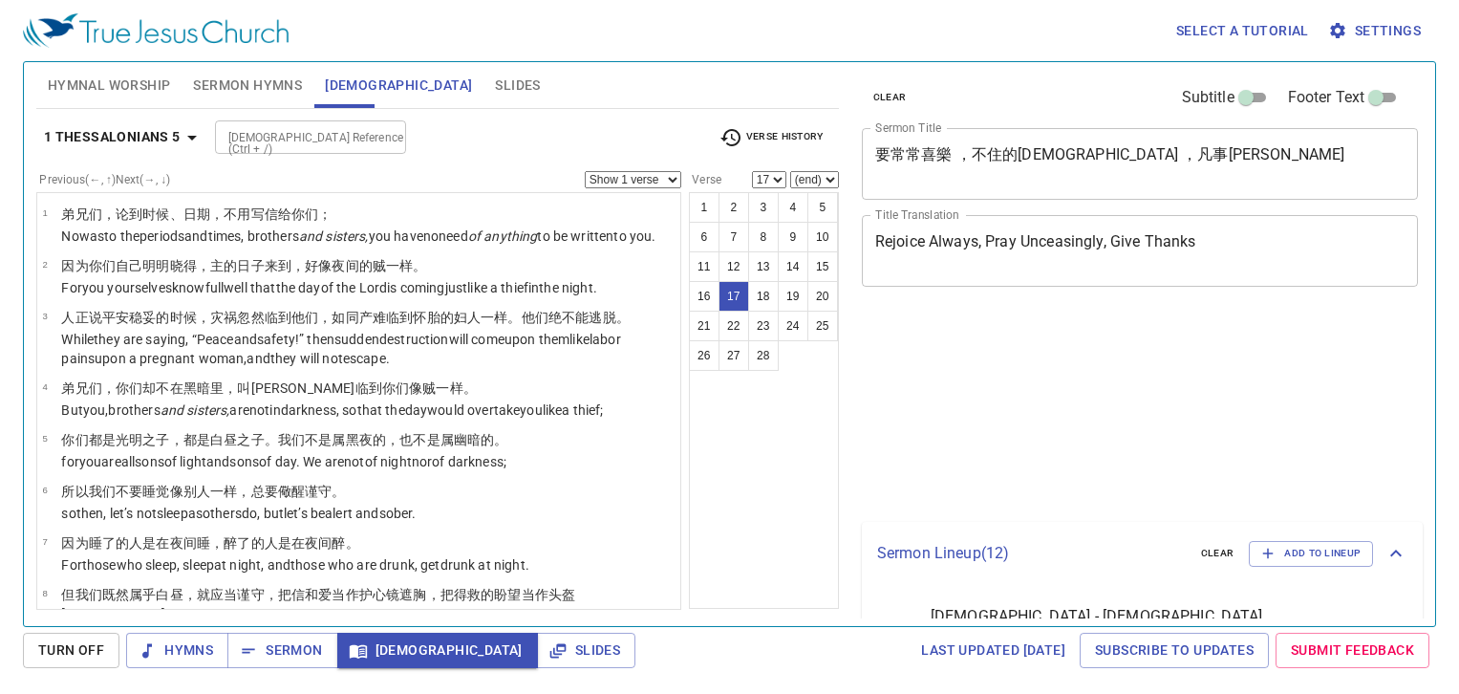
select select "17"
select select "18"
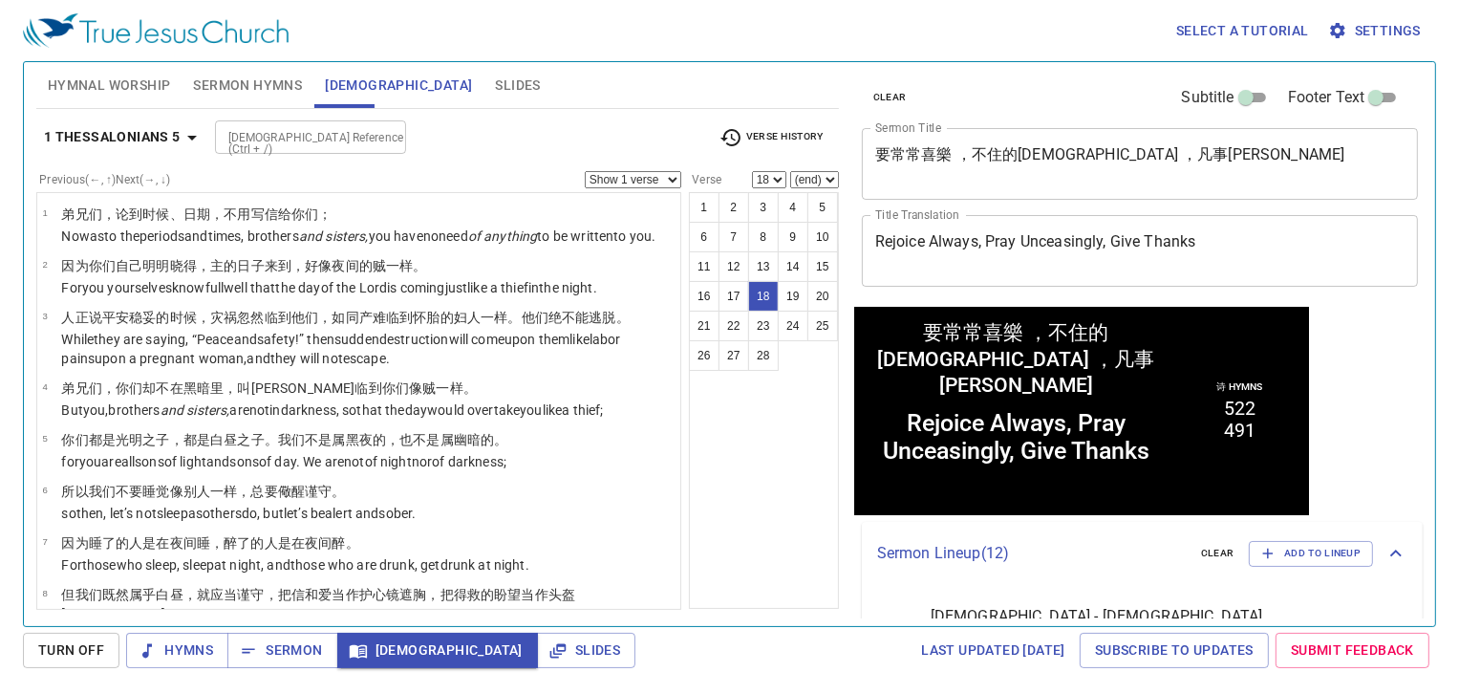
scroll to position [860, 0]
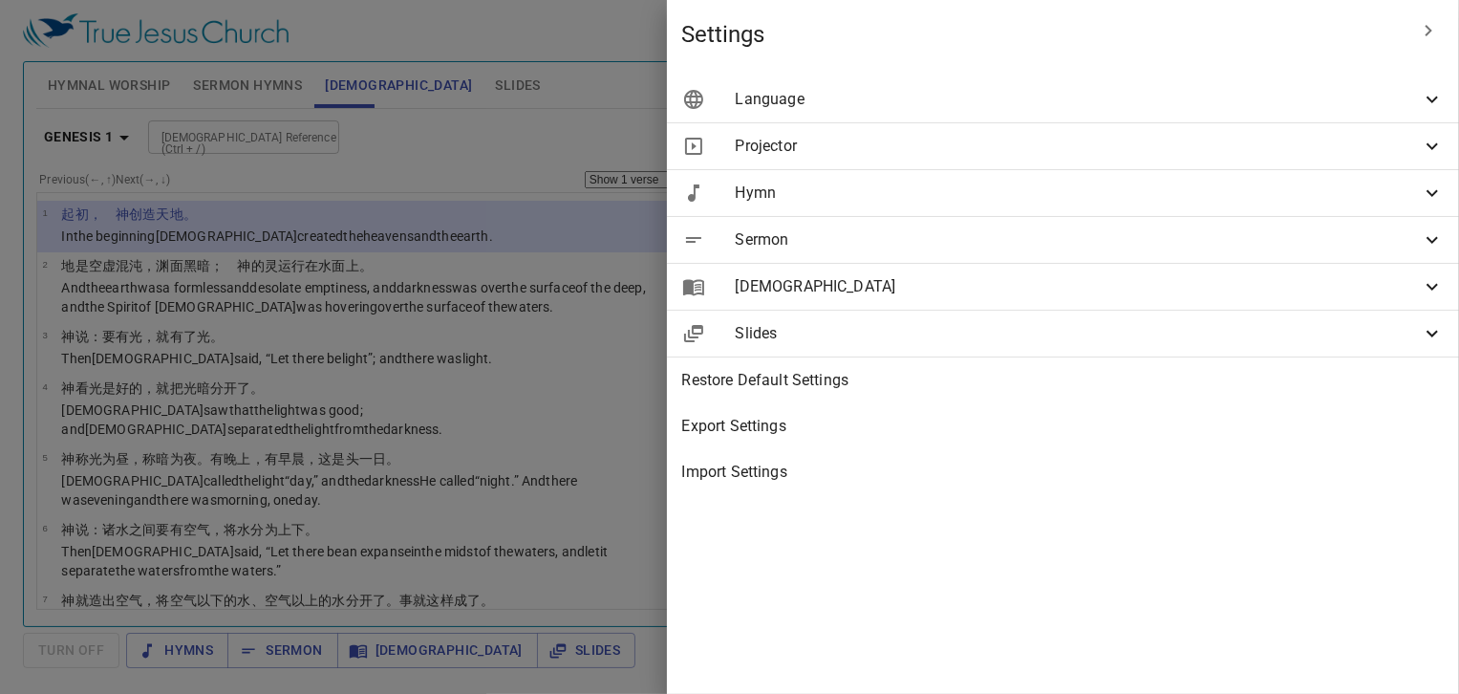
scroll to position [25, 0]
